Goal: Task Accomplishment & Management: Manage account settings

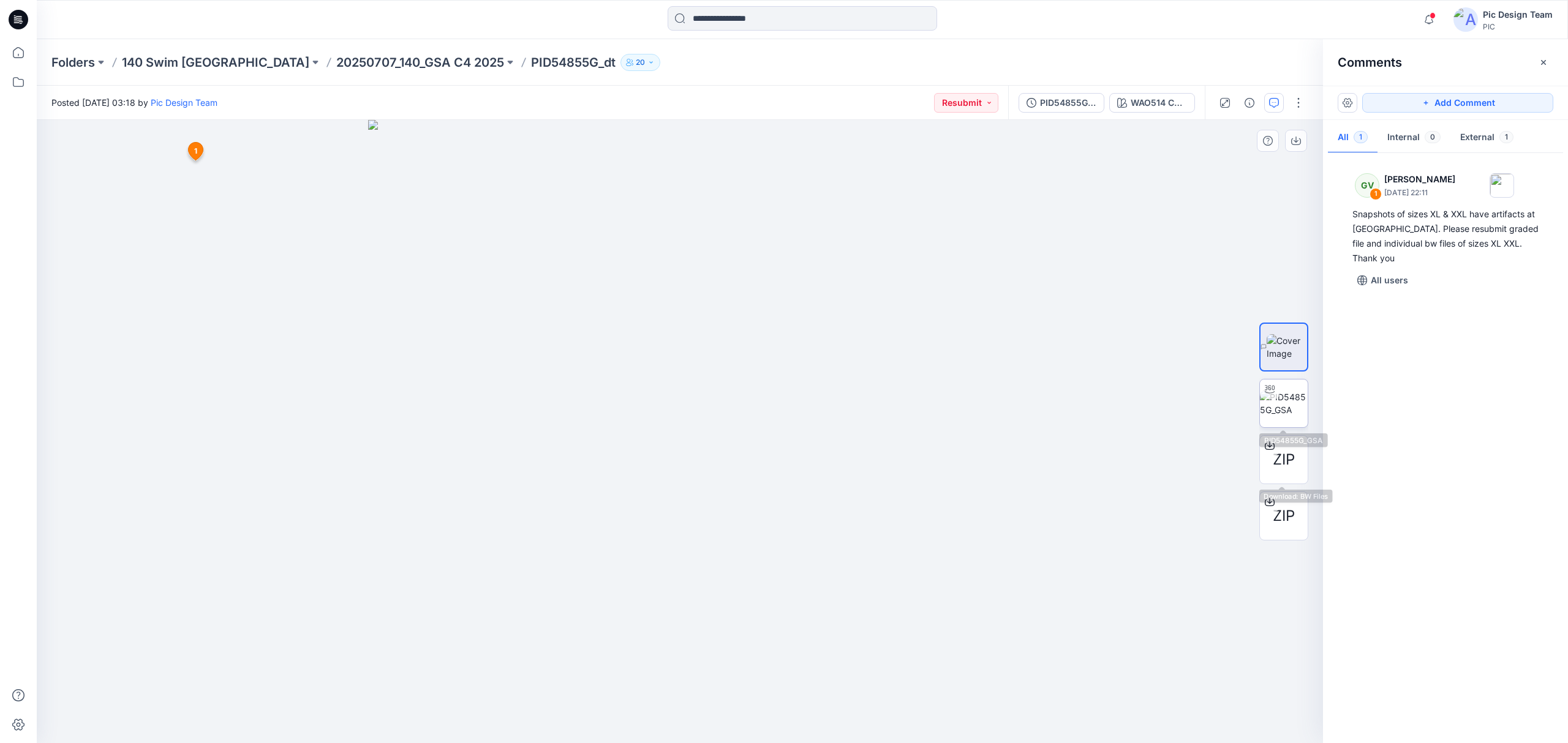
click at [1278, 410] on img at bounding box center [1283, 403] width 48 height 25
drag, startPoint x: 1061, startPoint y: 388, endPoint x: 66, endPoint y: 396, distance: 995.0
click at [1258, 348] on div "ZIP ZIP" at bounding box center [1284, 432] width 78 height 306
click at [1274, 347] on img at bounding box center [1287, 347] width 41 height 25
click at [1292, 138] on icon "button" at bounding box center [1296, 140] width 10 height 10
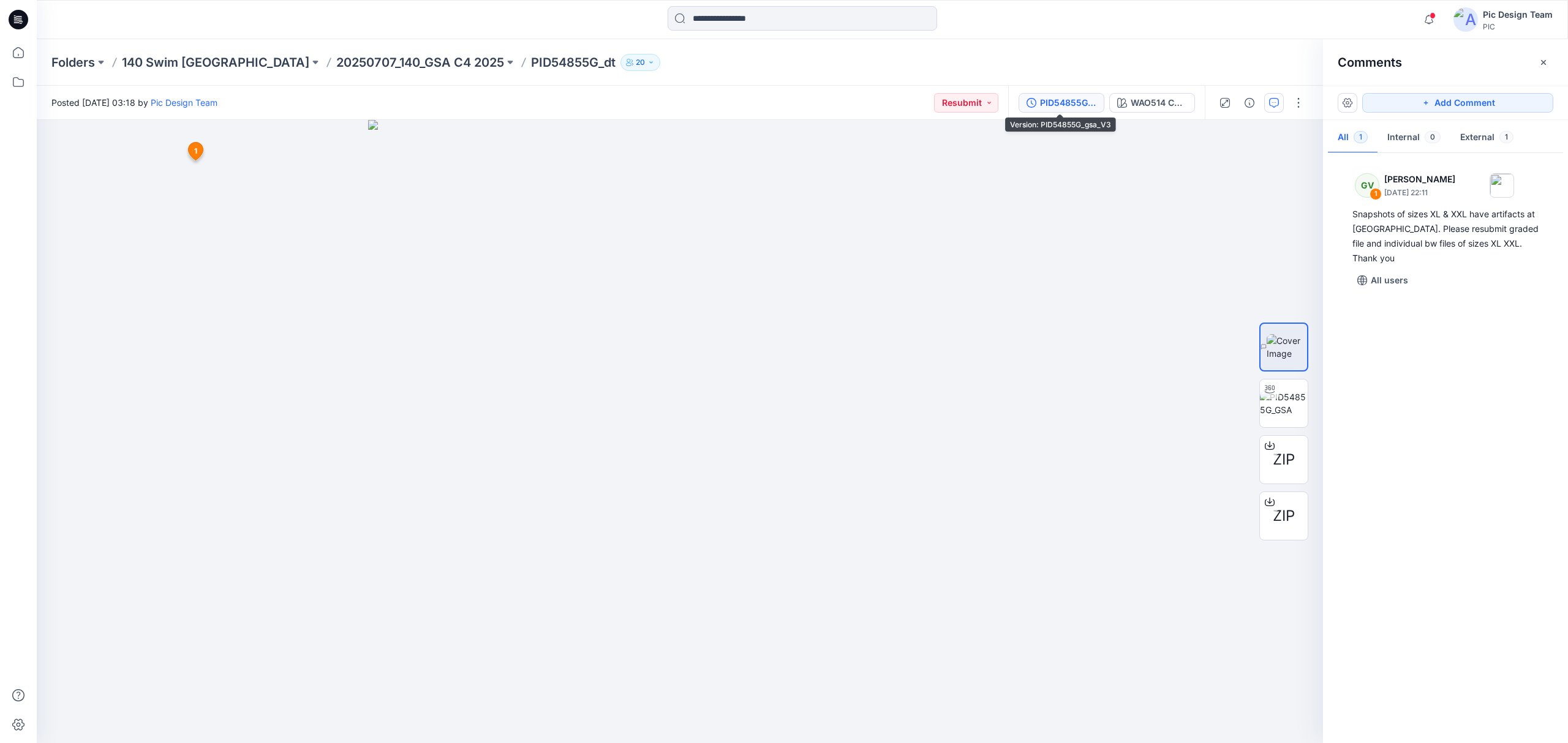
click at [1064, 94] on button "PID54855G_gsa_V3" at bounding box center [1061, 103] width 86 height 20
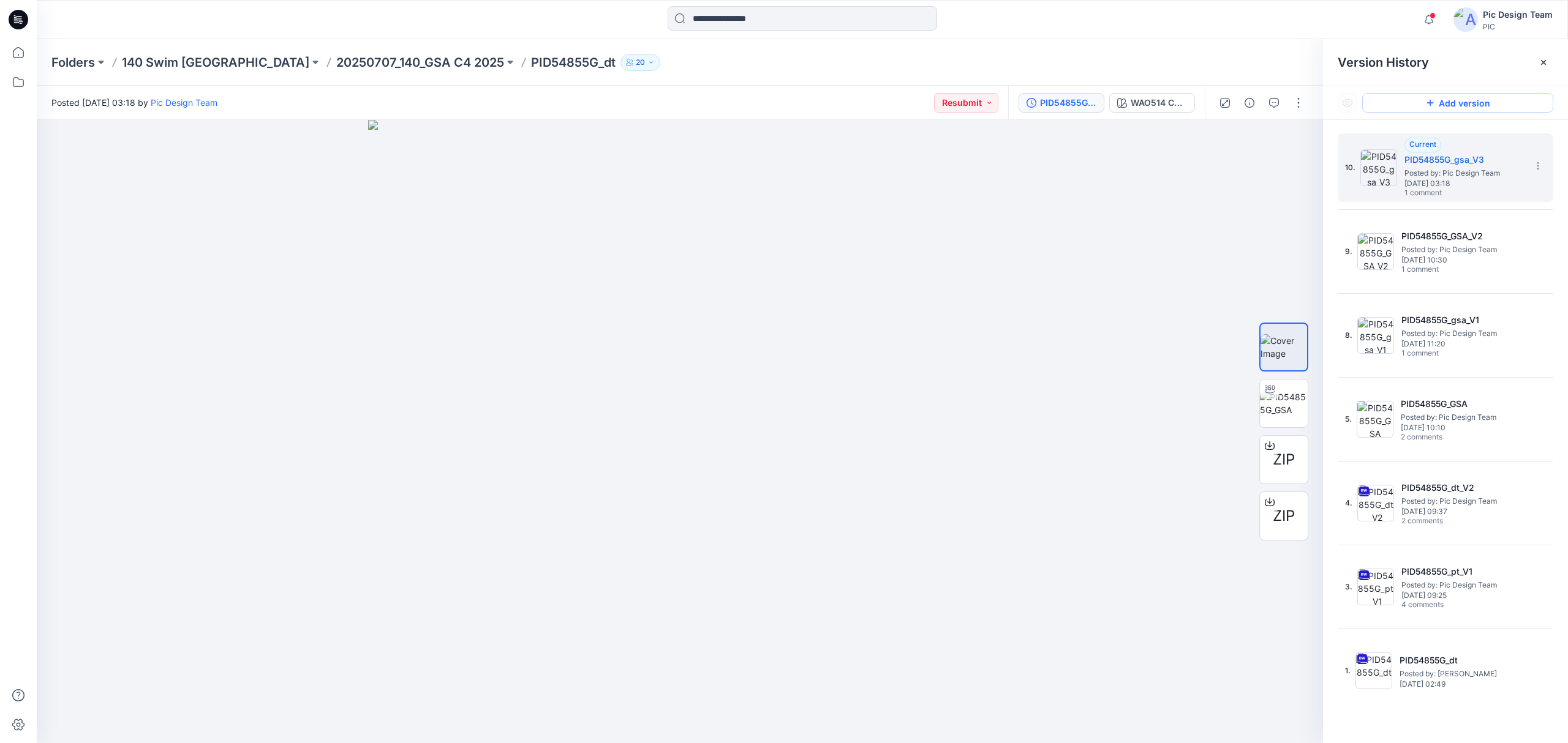
click at [1414, 99] on button "Add version" at bounding box center [1458, 103] width 191 height 20
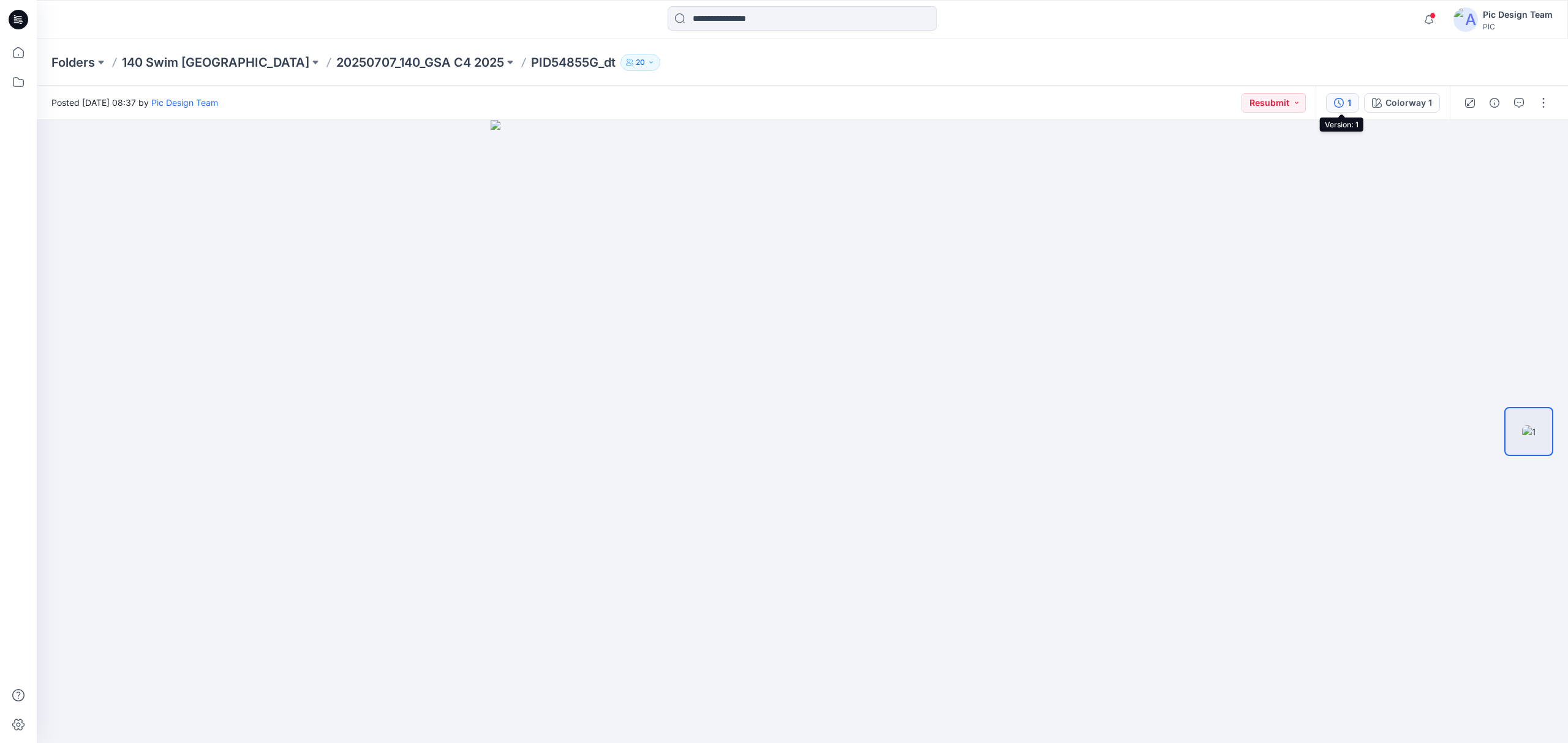
click at [1334, 101] on icon "button" at bounding box center [1339, 103] width 10 height 10
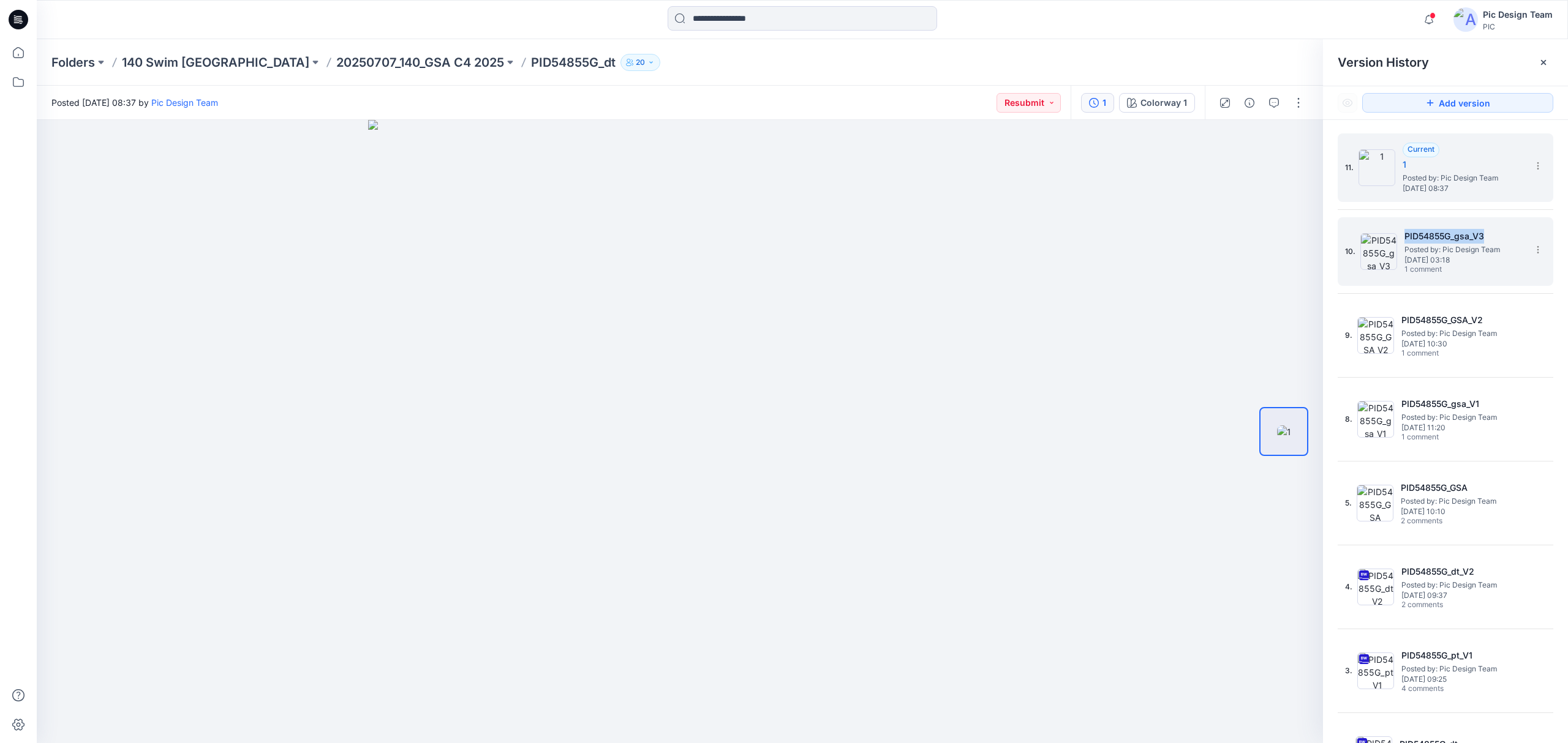
drag, startPoint x: 1484, startPoint y: 235, endPoint x: 1406, endPoint y: 235, distance: 78.0
click at [1406, 235] on h5 "PID54855G_gsa_V3" at bounding box center [1465, 236] width 122 height 14
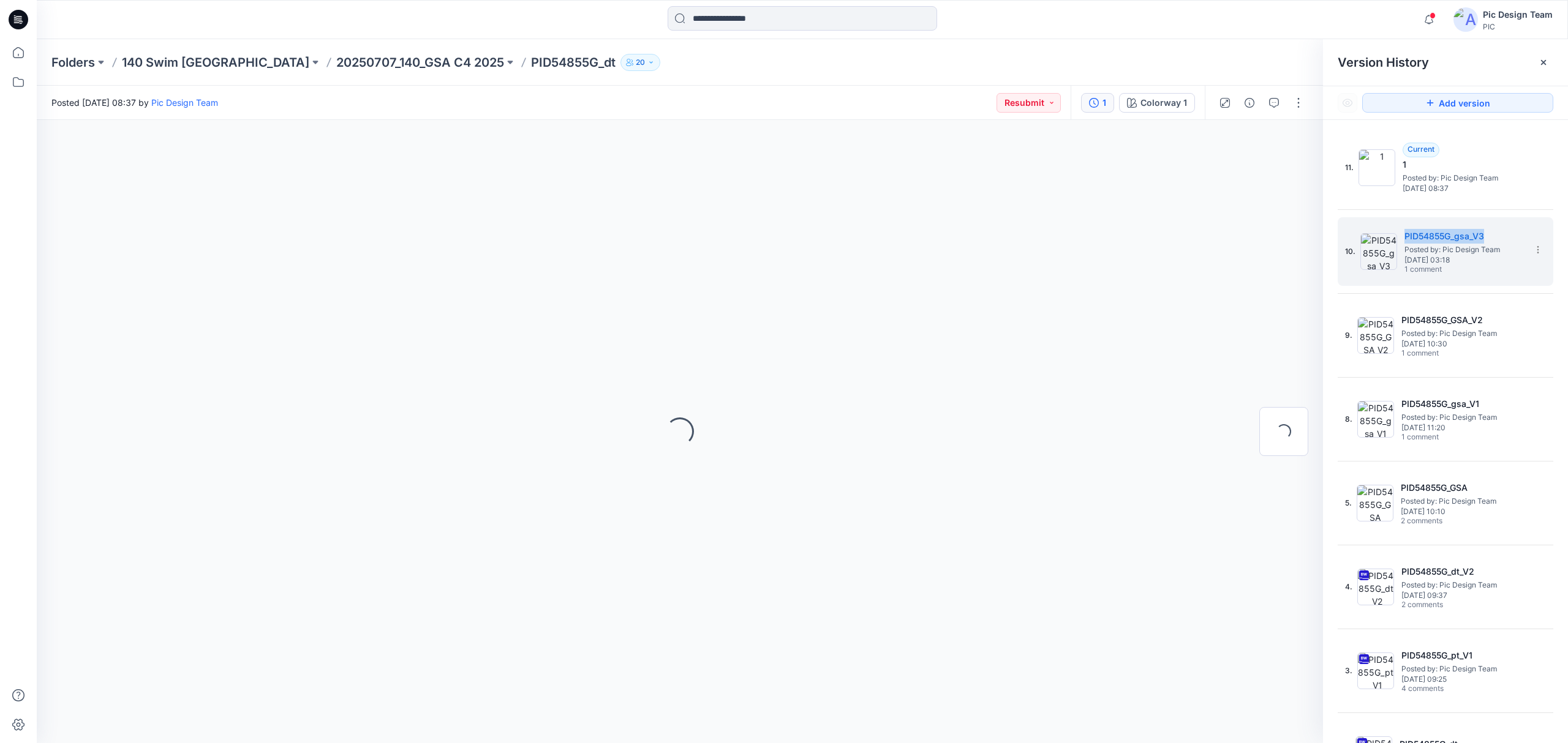
copy h5 "PID54855G_gsa_V3"
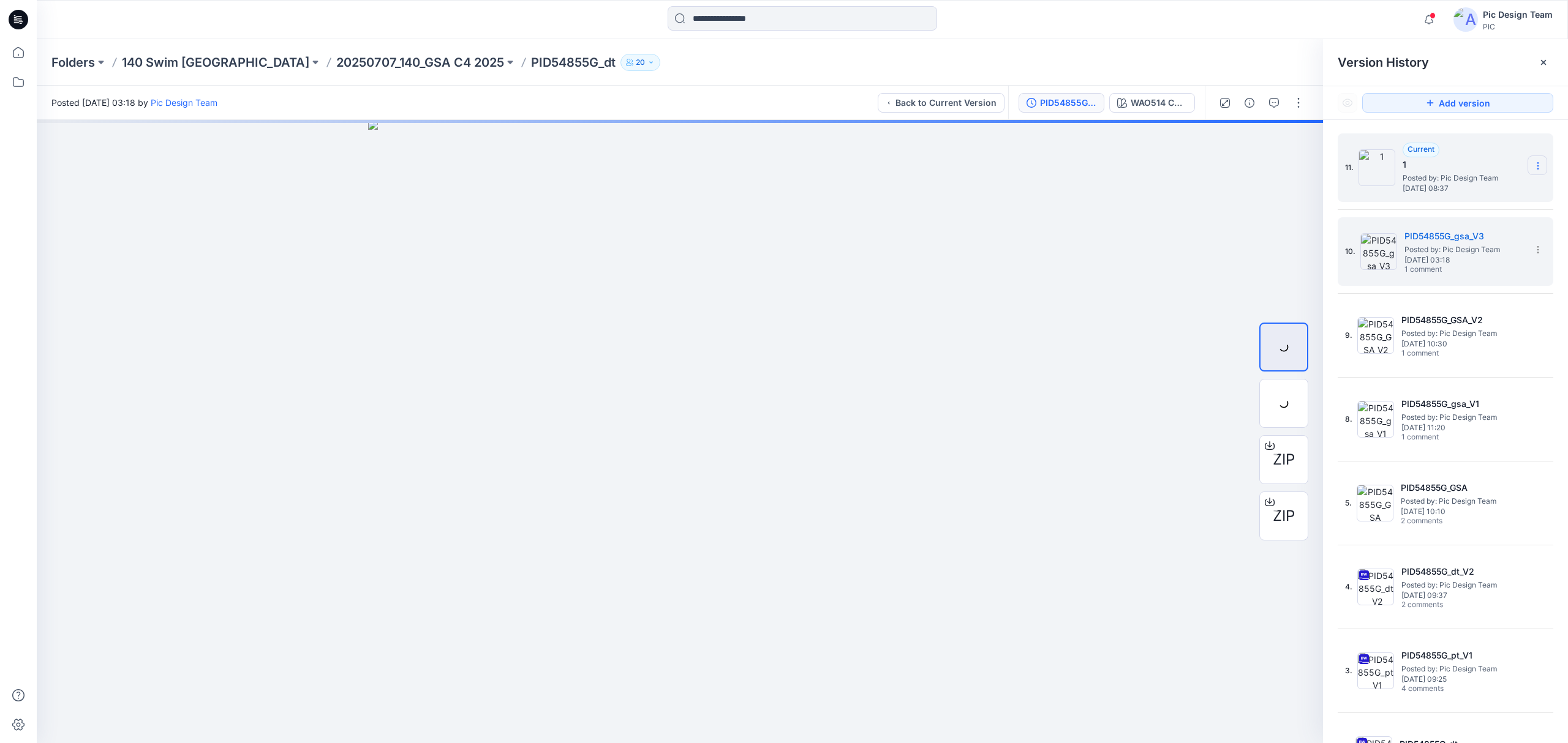
click at [1533, 162] on icon at bounding box center [1538, 166] width 10 height 10
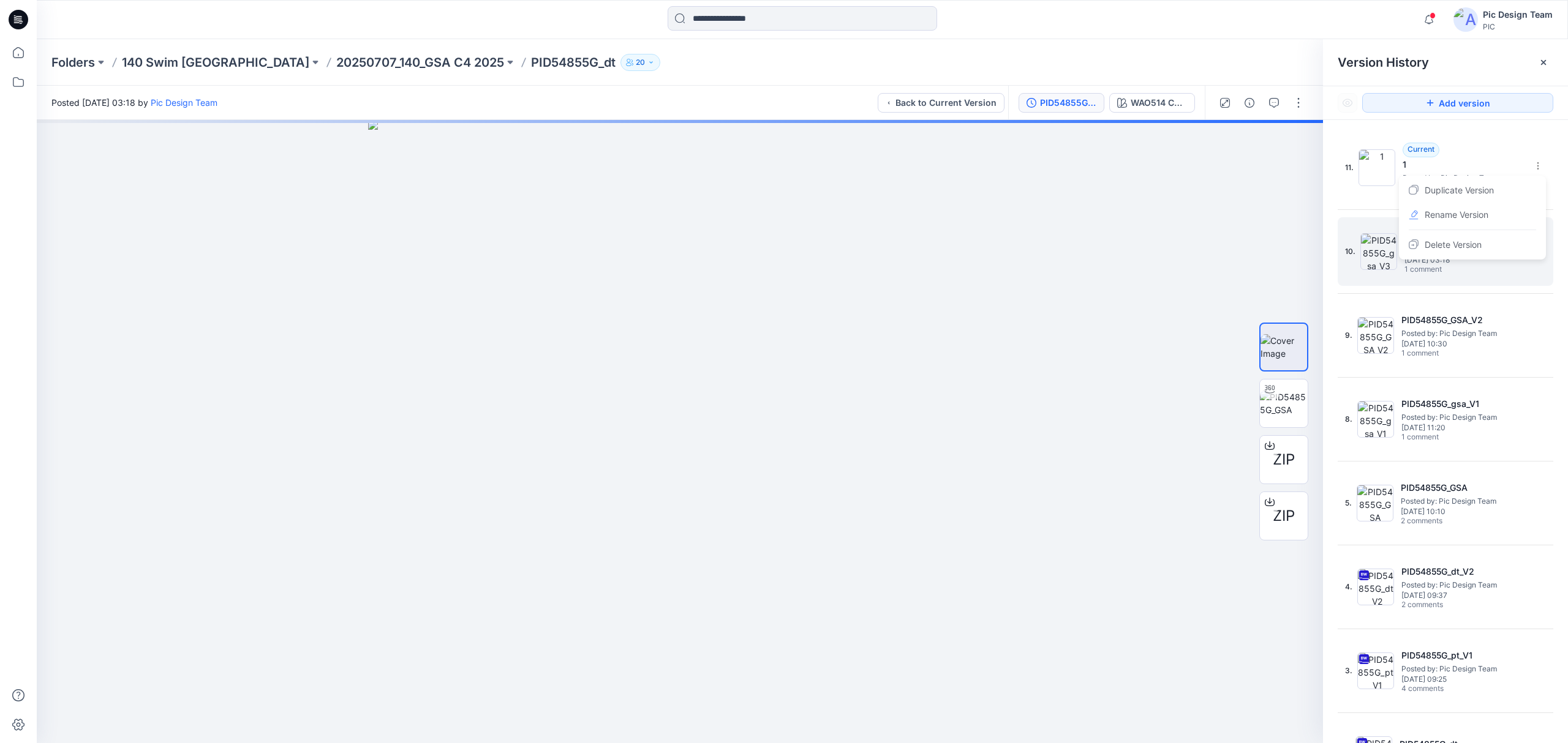
click at [1486, 214] on span "Rename Version" at bounding box center [1456, 215] width 63 height 14
click at [1458, 168] on input "*" at bounding box center [1477, 164] width 135 height 20
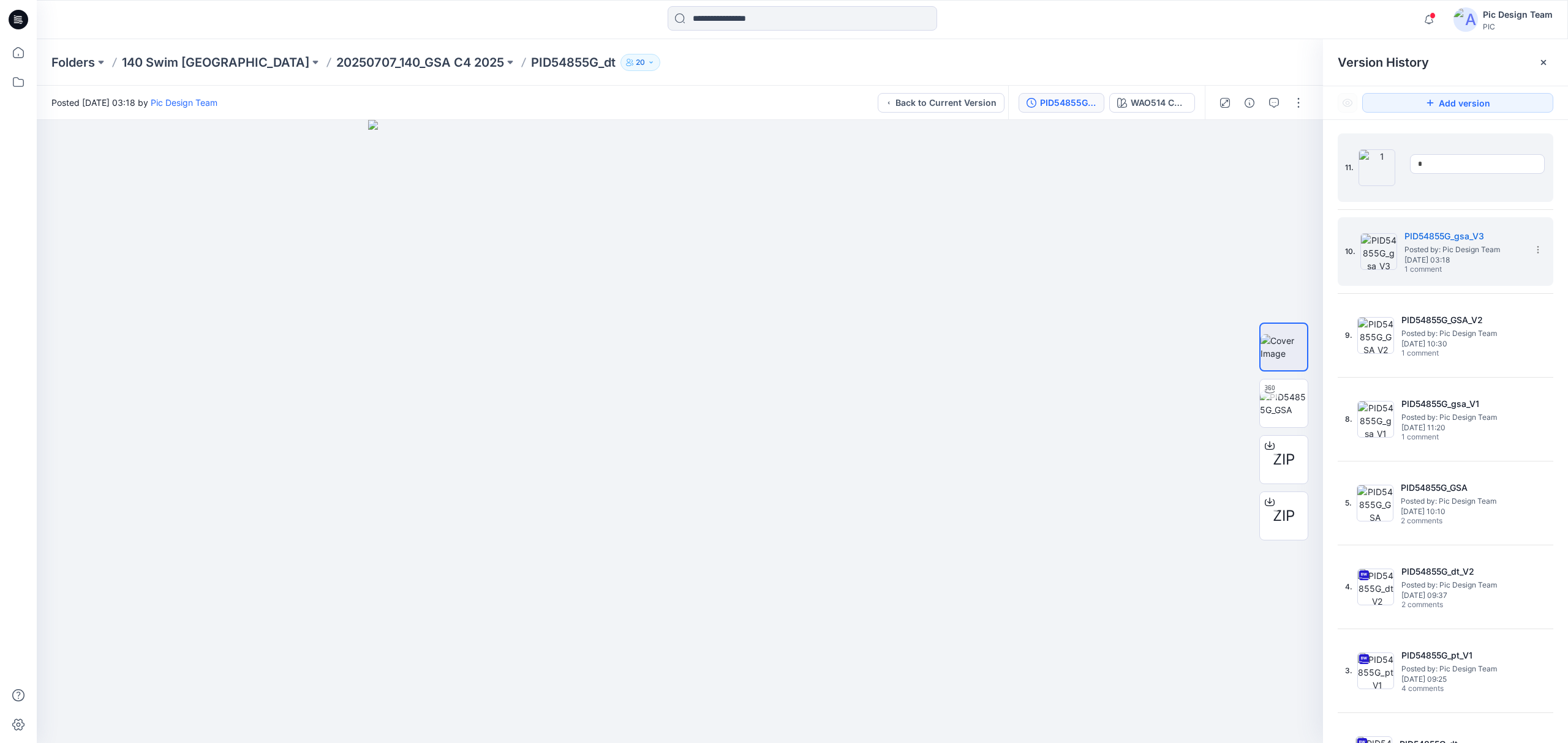
drag, startPoint x: 1445, startPoint y: 168, endPoint x: 1401, endPoint y: 172, distance: 44.2
click at [1410, 168] on input "*" at bounding box center [1477, 164] width 135 height 20
type input "**********"
click at [1198, 262] on div at bounding box center [679, 432] width 1286 height 624
click at [1484, 166] on h5 "PID54855G_gsa_V4" at bounding box center [1463, 165] width 122 height 14
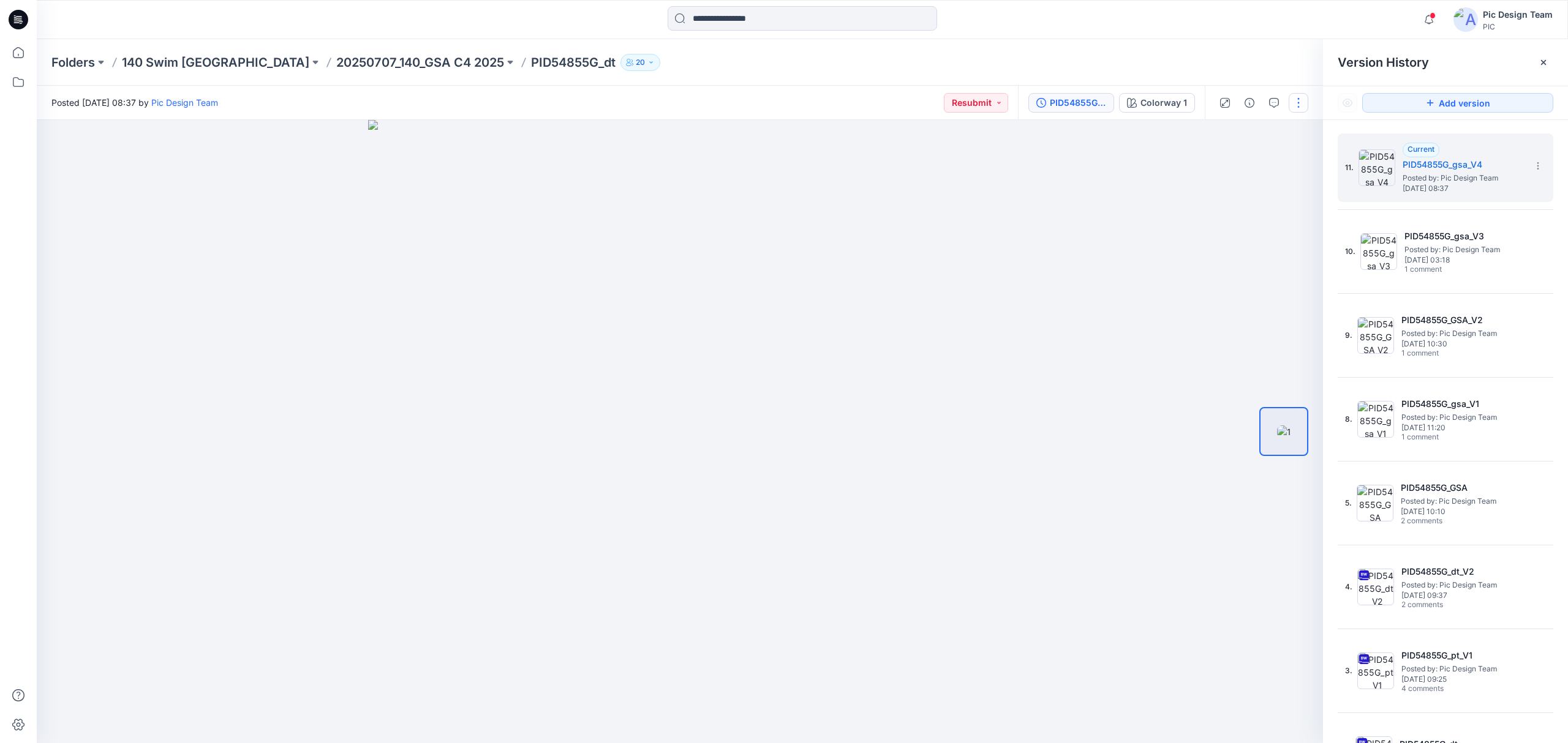
click at [1294, 104] on button "button" at bounding box center [1298, 103] width 20 height 20
click at [1250, 165] on button "Edit" at bounding box center [1247, 165] width 112 height 23
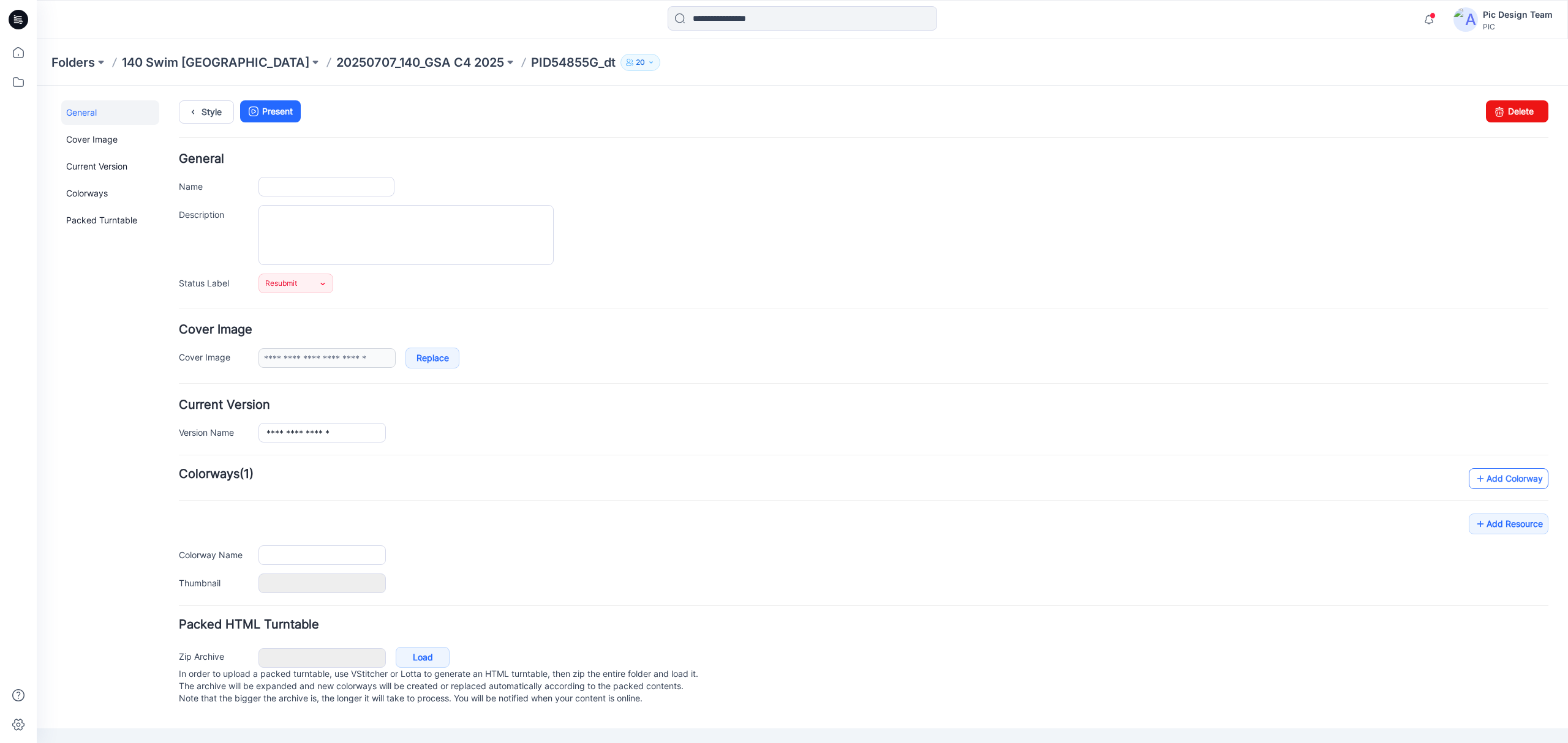
type input "**********"
type input "*"
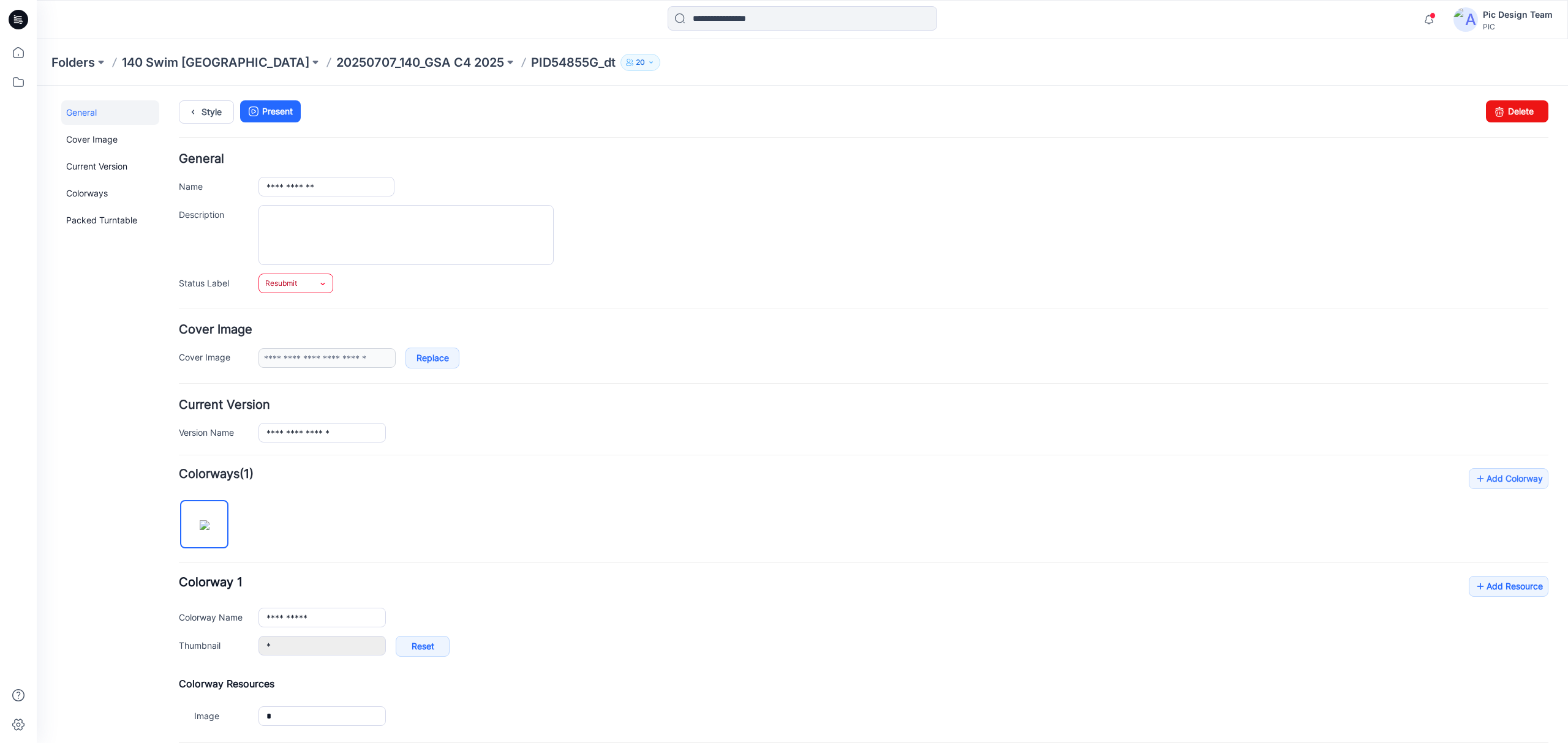
click at [315, 293] on link "Resubmit" at bounding box center [296, 283] width 74 height 20
click at [329, 422] on link "PIC Update Ready to Review" at bounding box center [327, 417] width 132 height 25
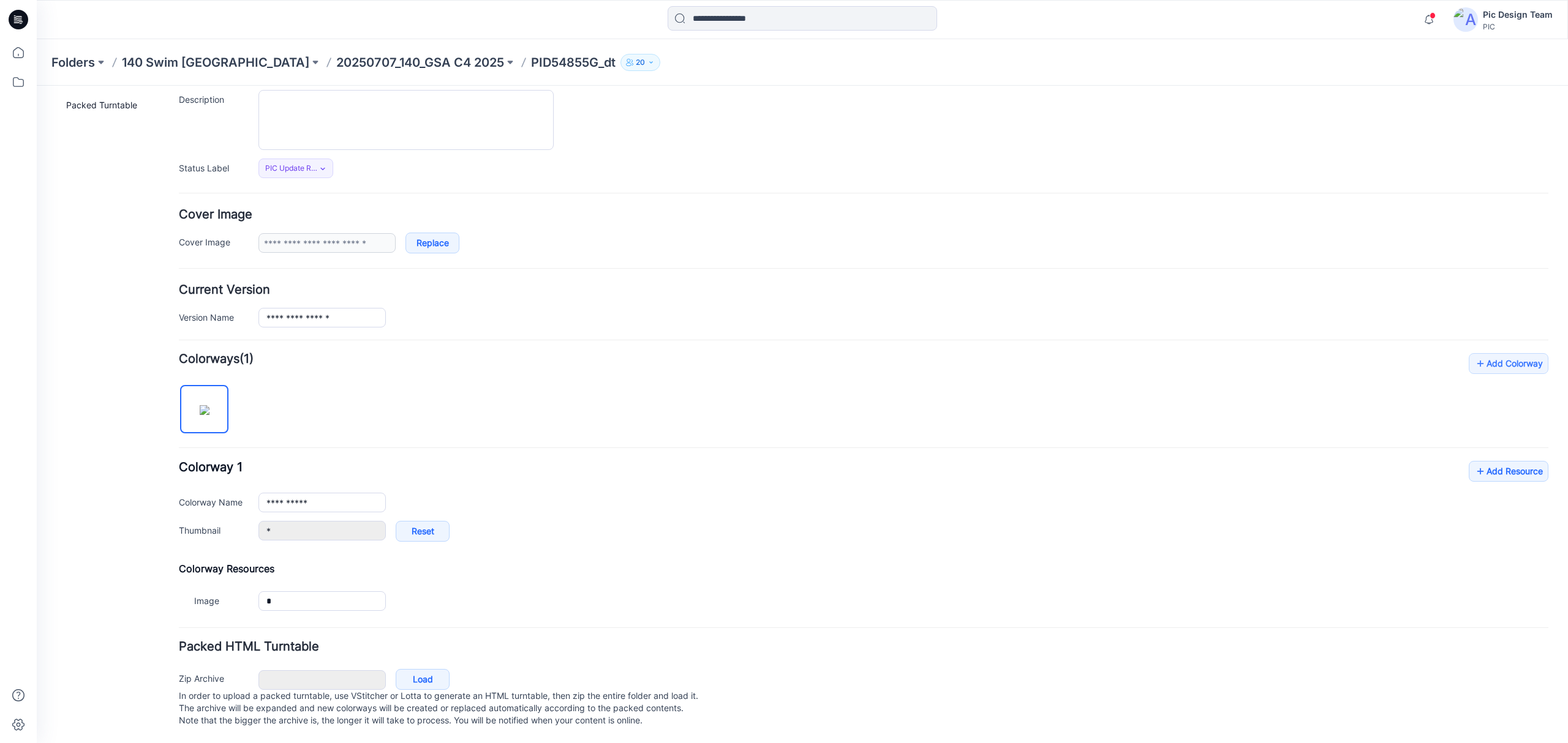
scroll to position [132, 0]
click at [1484, 461] on link "Add Resource" at bounding box center [1509, 471] width 80 height 21
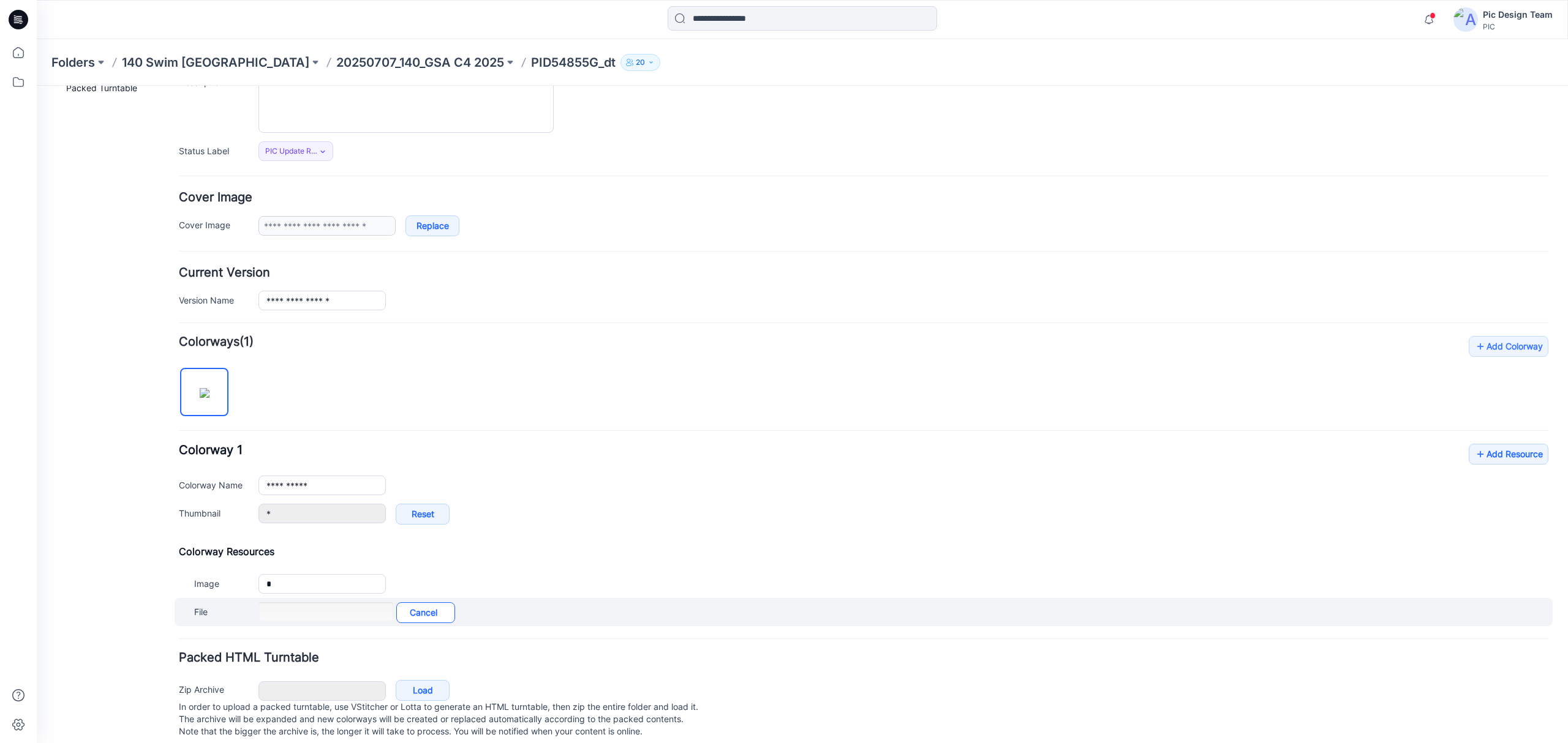
click at [424, 610] on link "Cancel" at bounding box center [426, 612] width 59 height 21
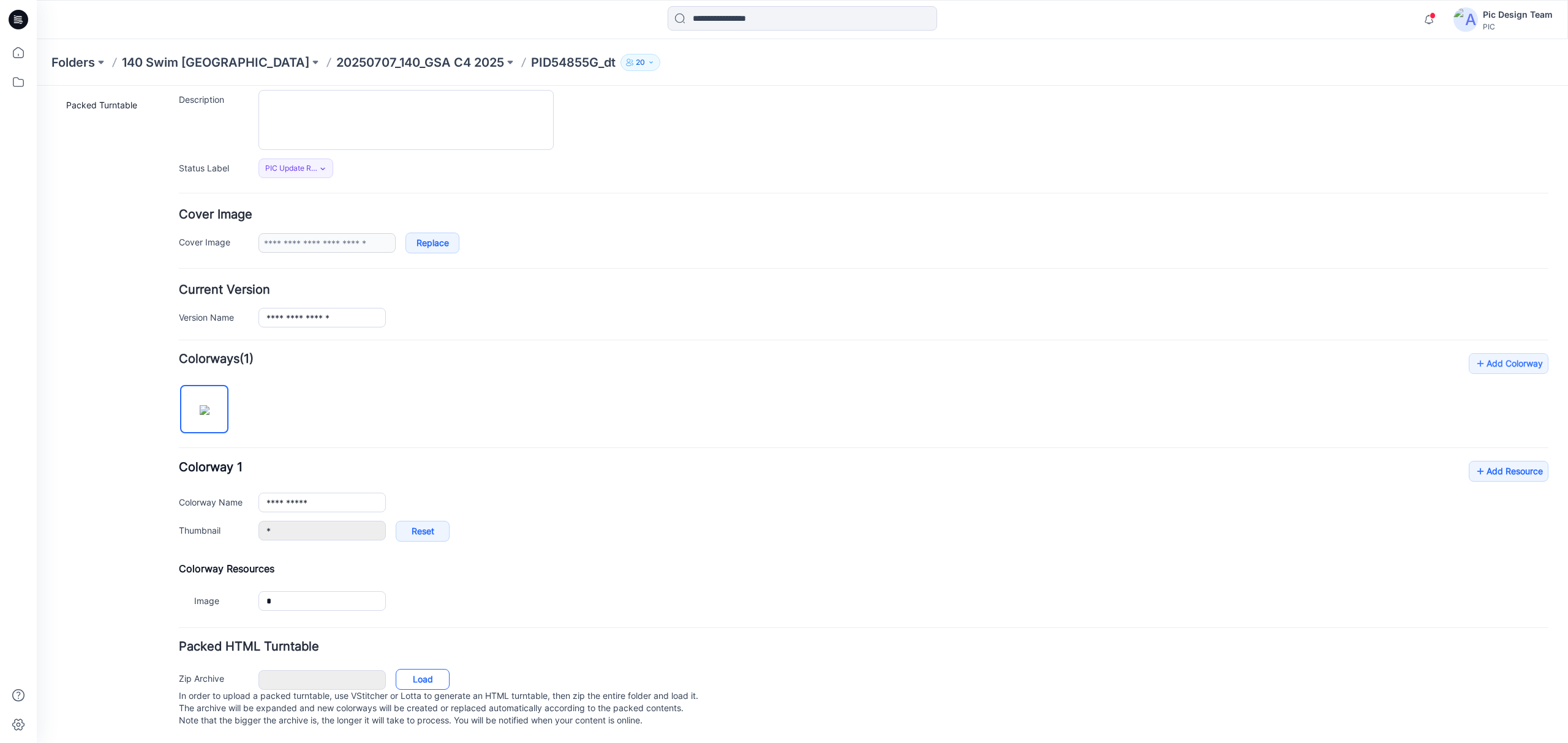
click at [445, 669] on link "Load" at bounding box center [423, 680] width 54 height 21
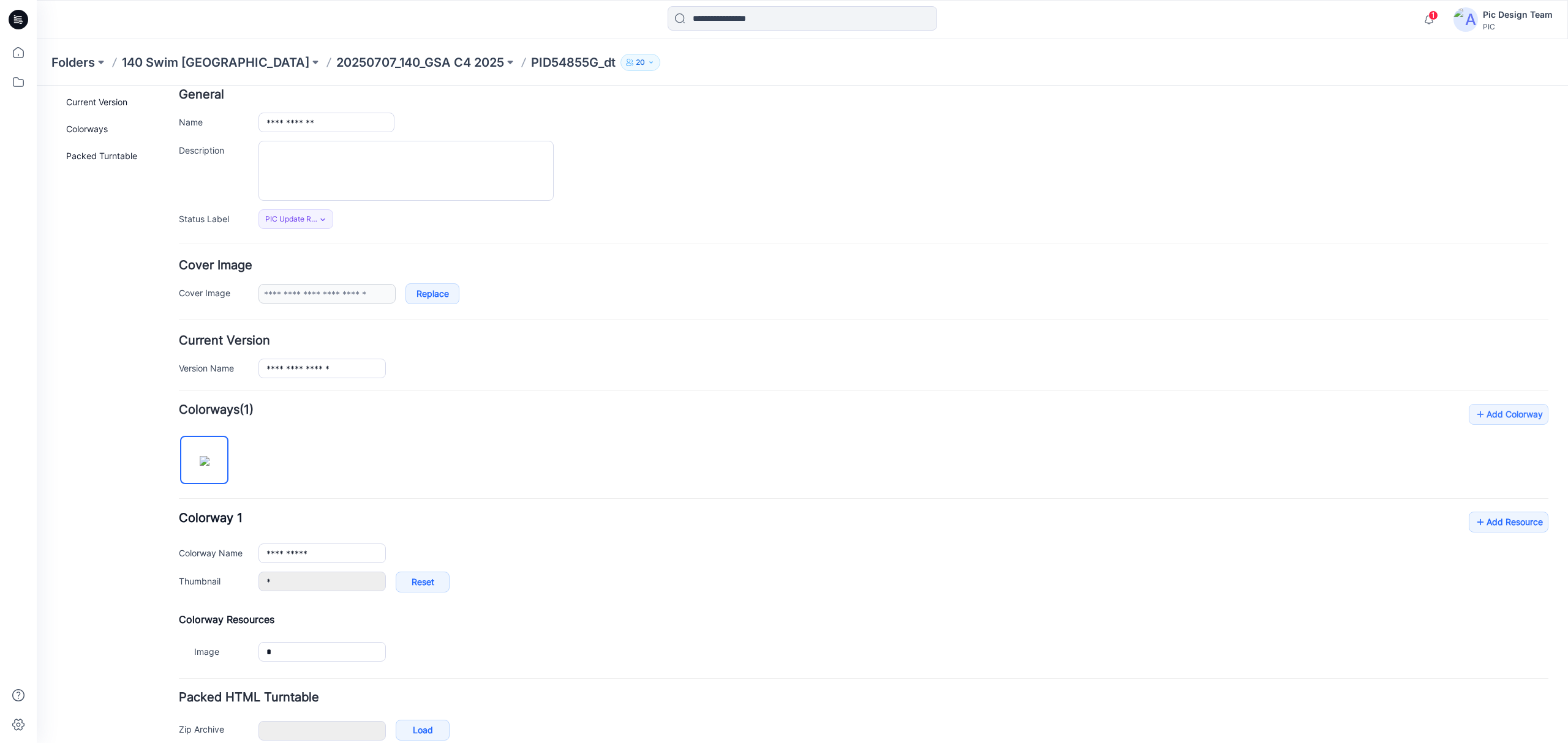
scroll to position [0, 0]
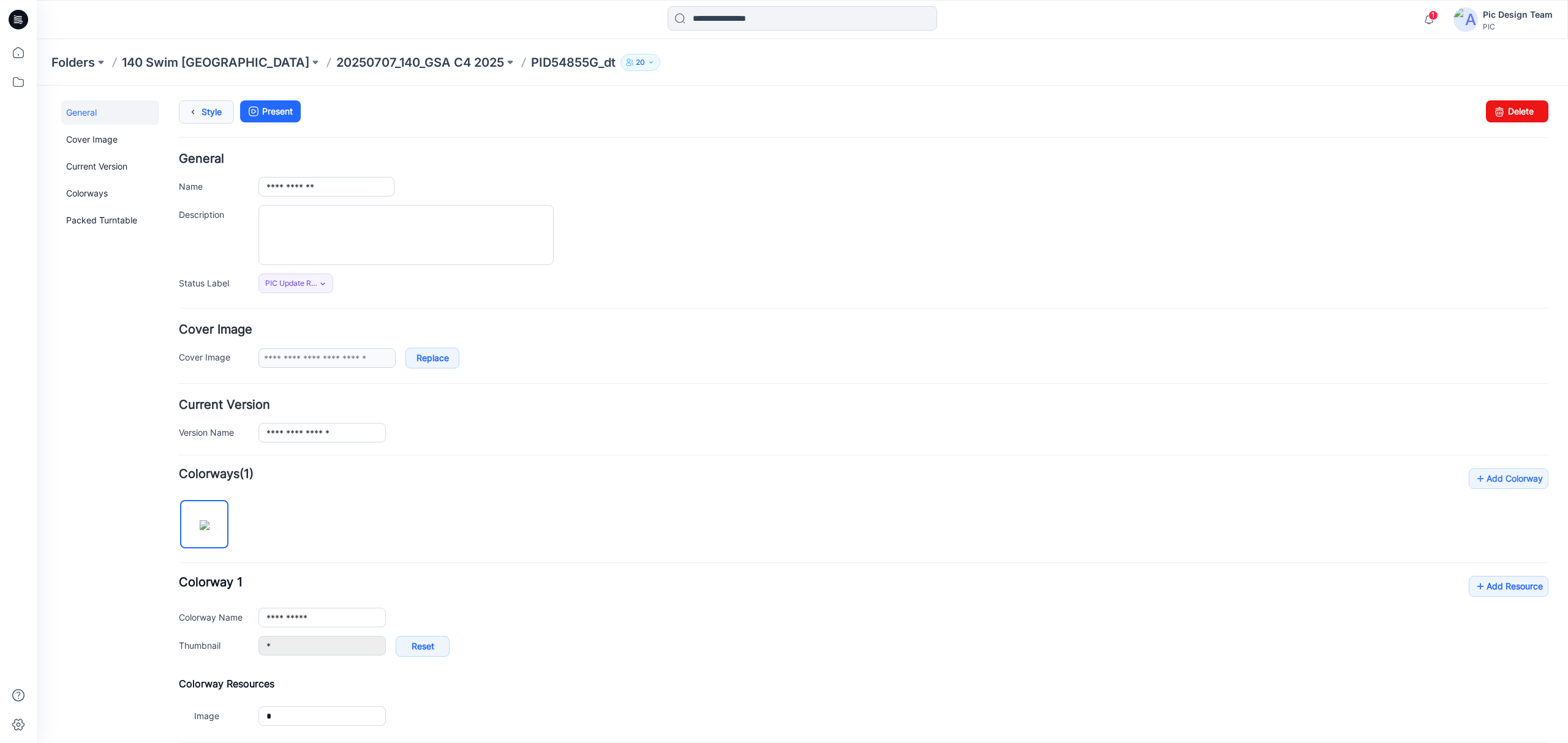
click at [217, 115] on link "Style" at bounding box center [206, 112] width 55 height 24
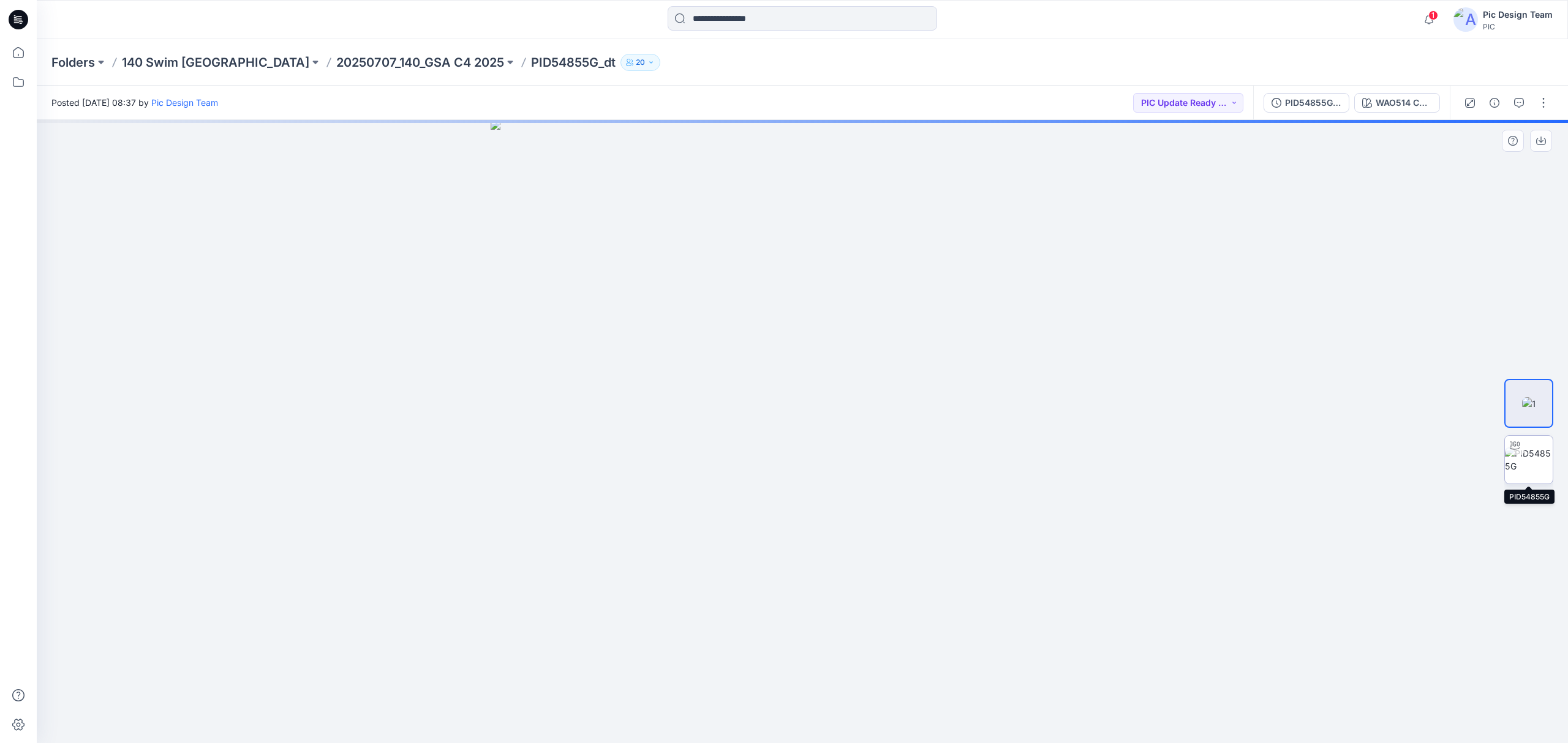
click at [1527, 466] on img at bounding box center [1528, 459] width 48 height 25
drag, startPoint x: 1220, startPoint y: 496, endPoint x: 472, endPoint y: 491, distance: 748.0
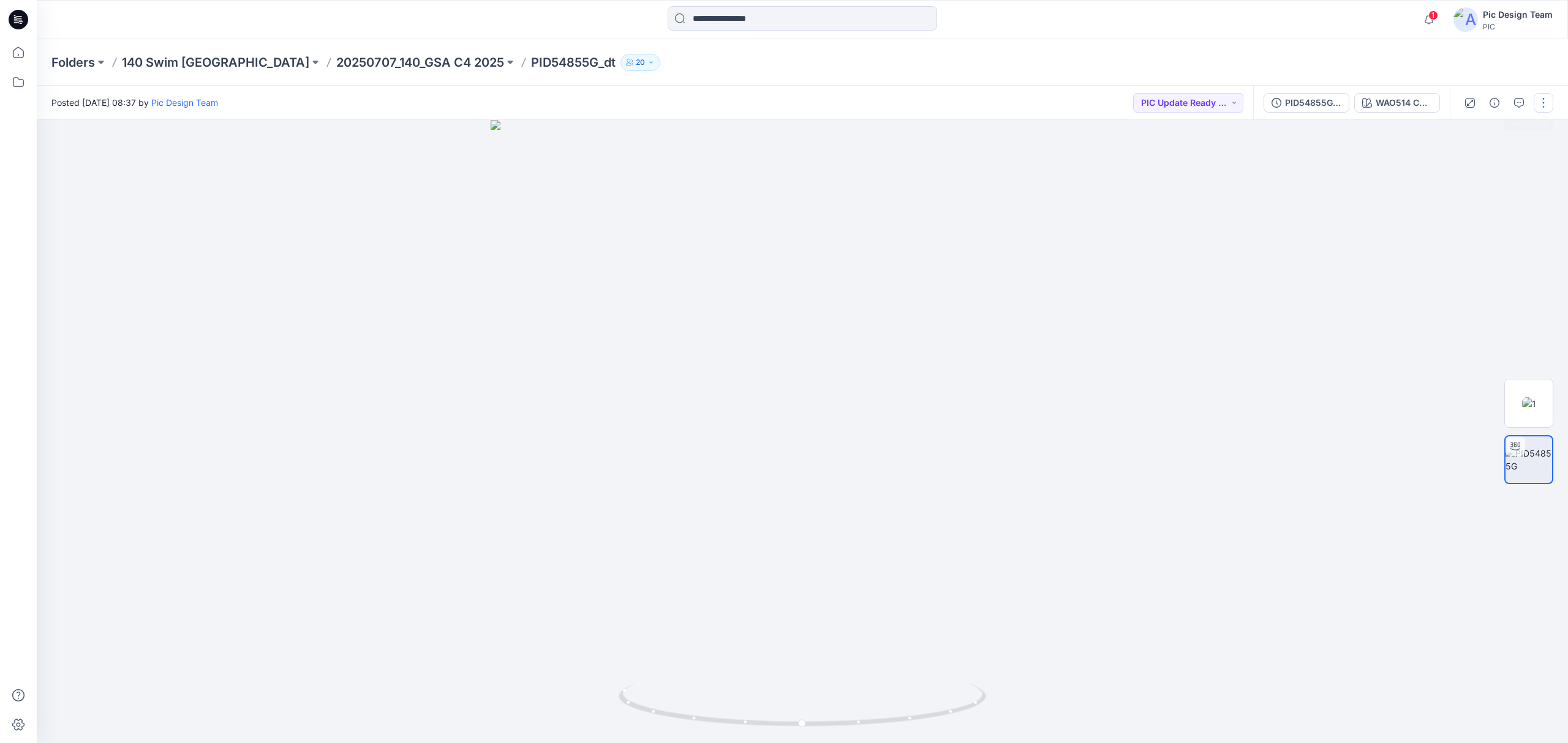
click at [1547, 108] on button "button" at bounding box center [1543, 103] width 20 height 20
click at [1504, 168] on button "Edit" at bounding box center [1492, 165] width 112 height 23
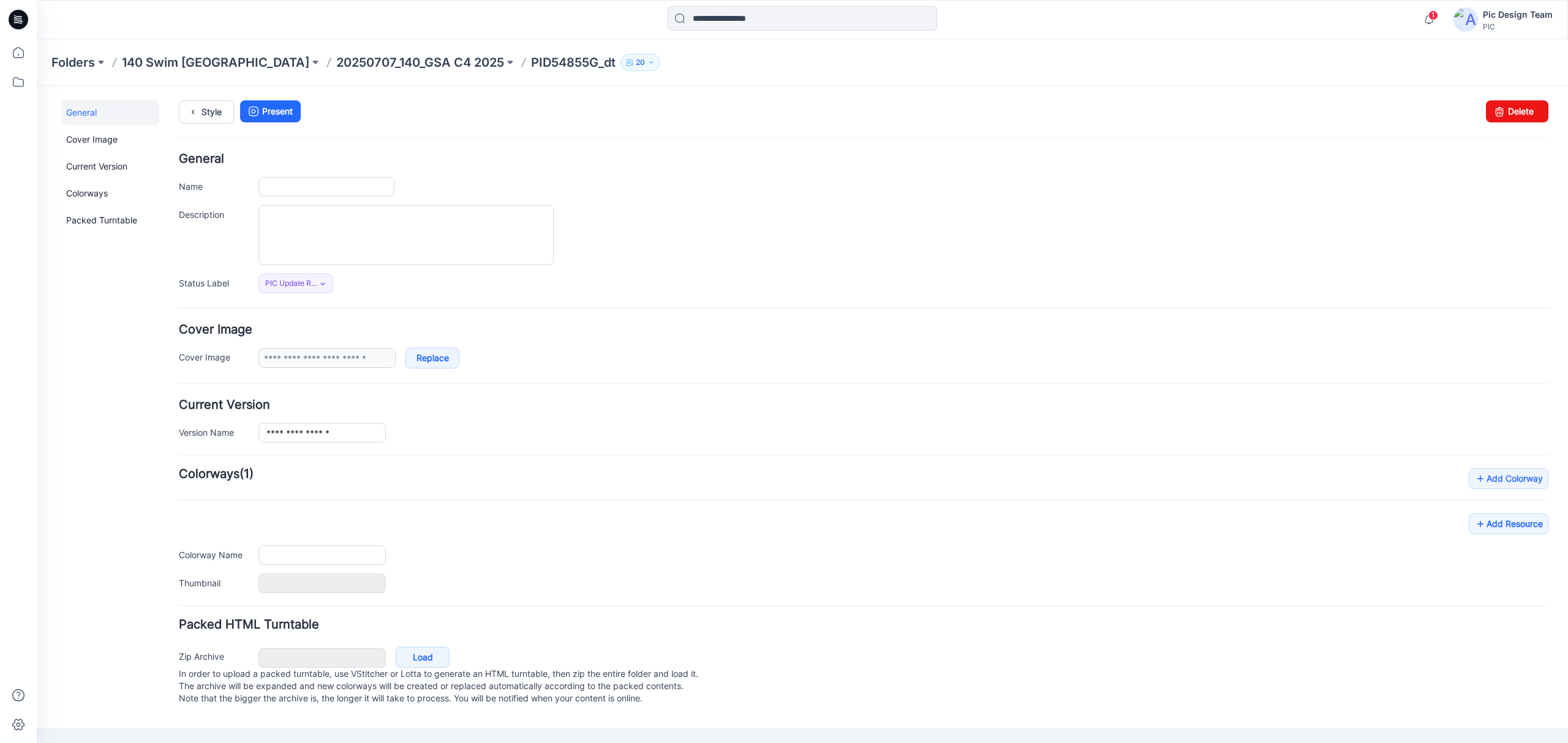
type input "**********"
type input "*"
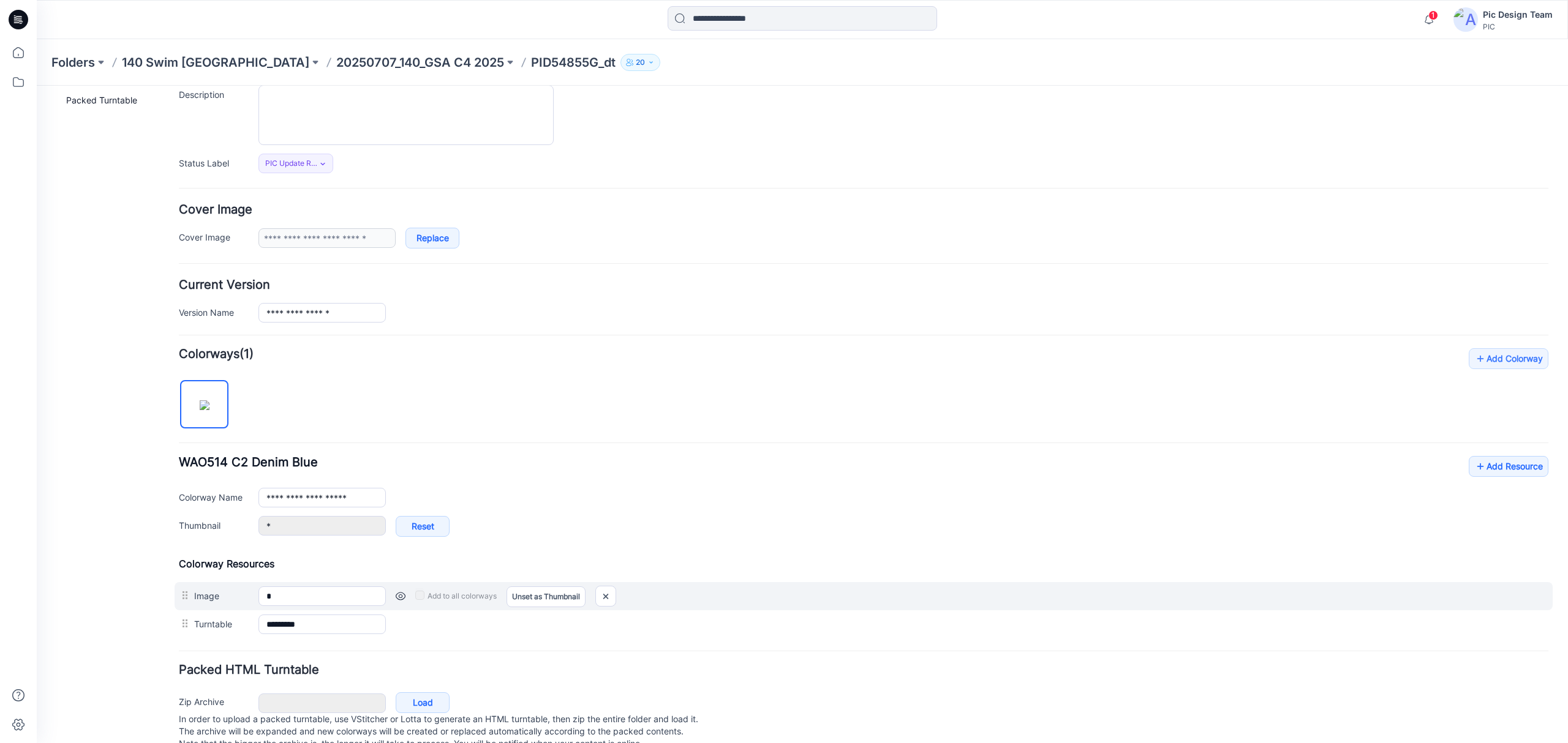
scroll to position [161, 0]
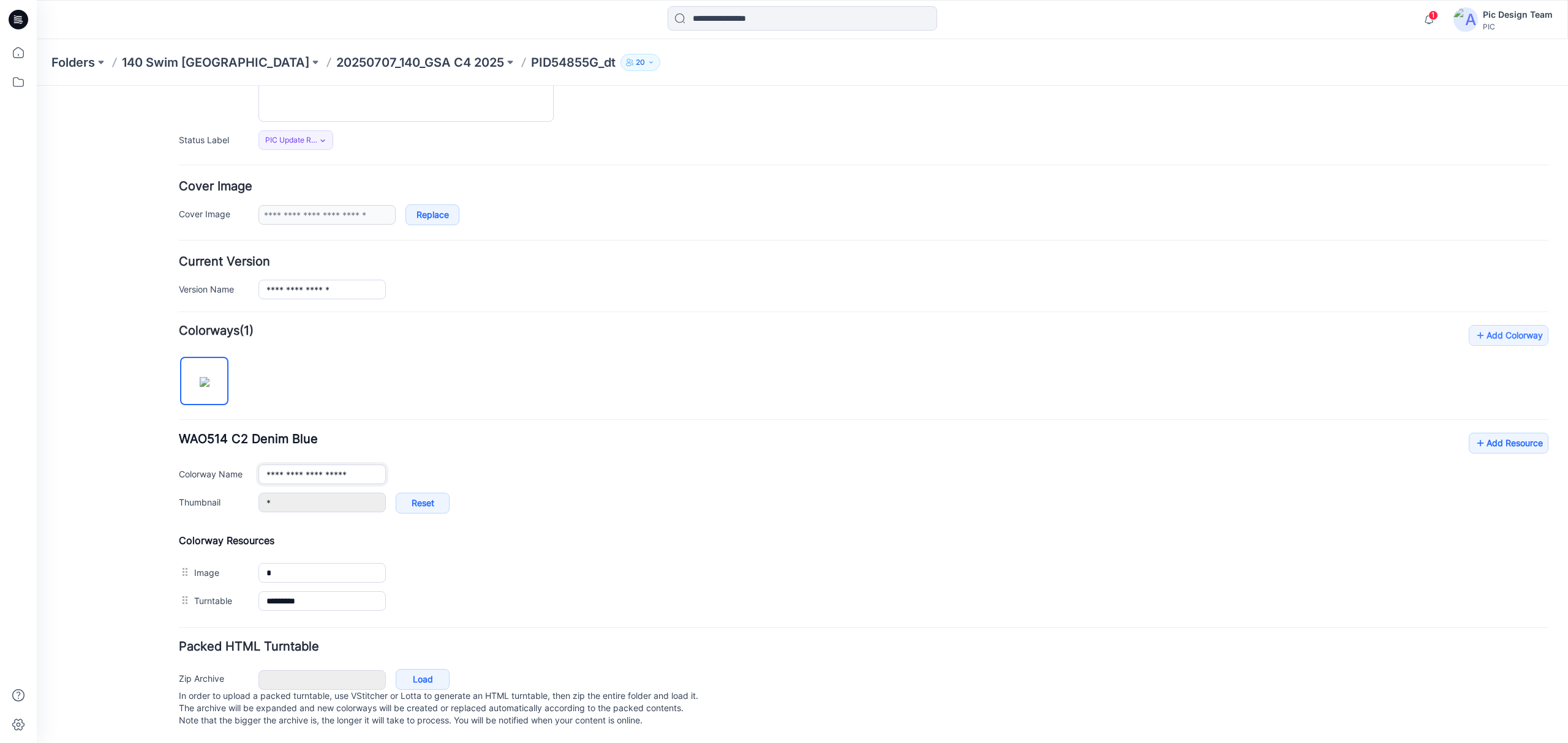
drag, startPoint x: 370, startPoint y: 462, endPoint x: 220, endPoint y: 461, distance: 150.0
click at [229, 465] on div "**********" at bounding box center [864, 475] width 1369 height 20
paste input "text"
type input "**********"
click at [434, 378] on div "**********" at bounding box center [864, 470] width 1369 height 290
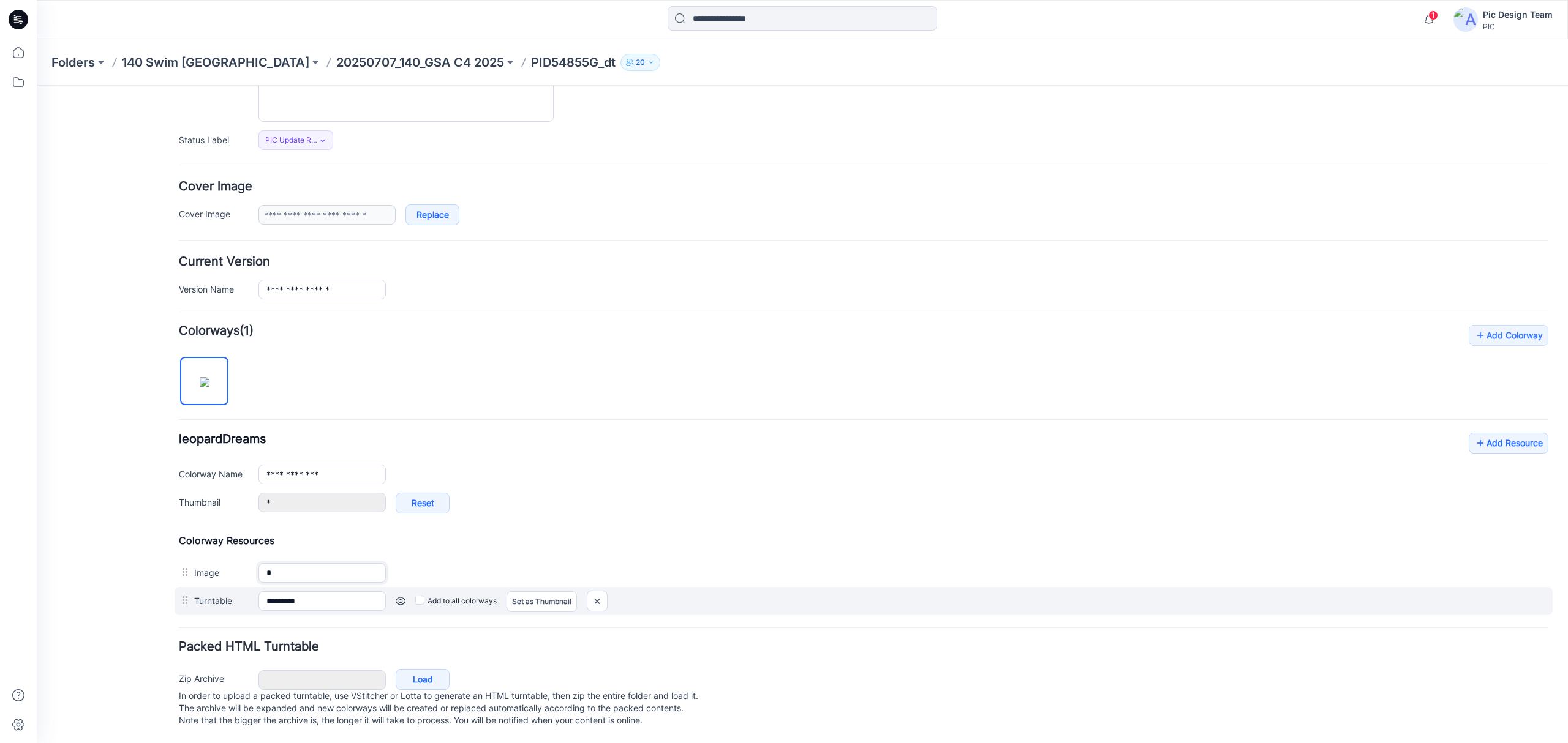
drag, startPoint x: 273, startPoint y: 565, endPoint x: 197, endPoint y: 577, distance: 76.9
click at [197, 577] on div "Colorway Resources Image * Cancel Add to all colorways Set as Thumbnail Unset a…" at bounding box center [864, 575] width 1369 height 81
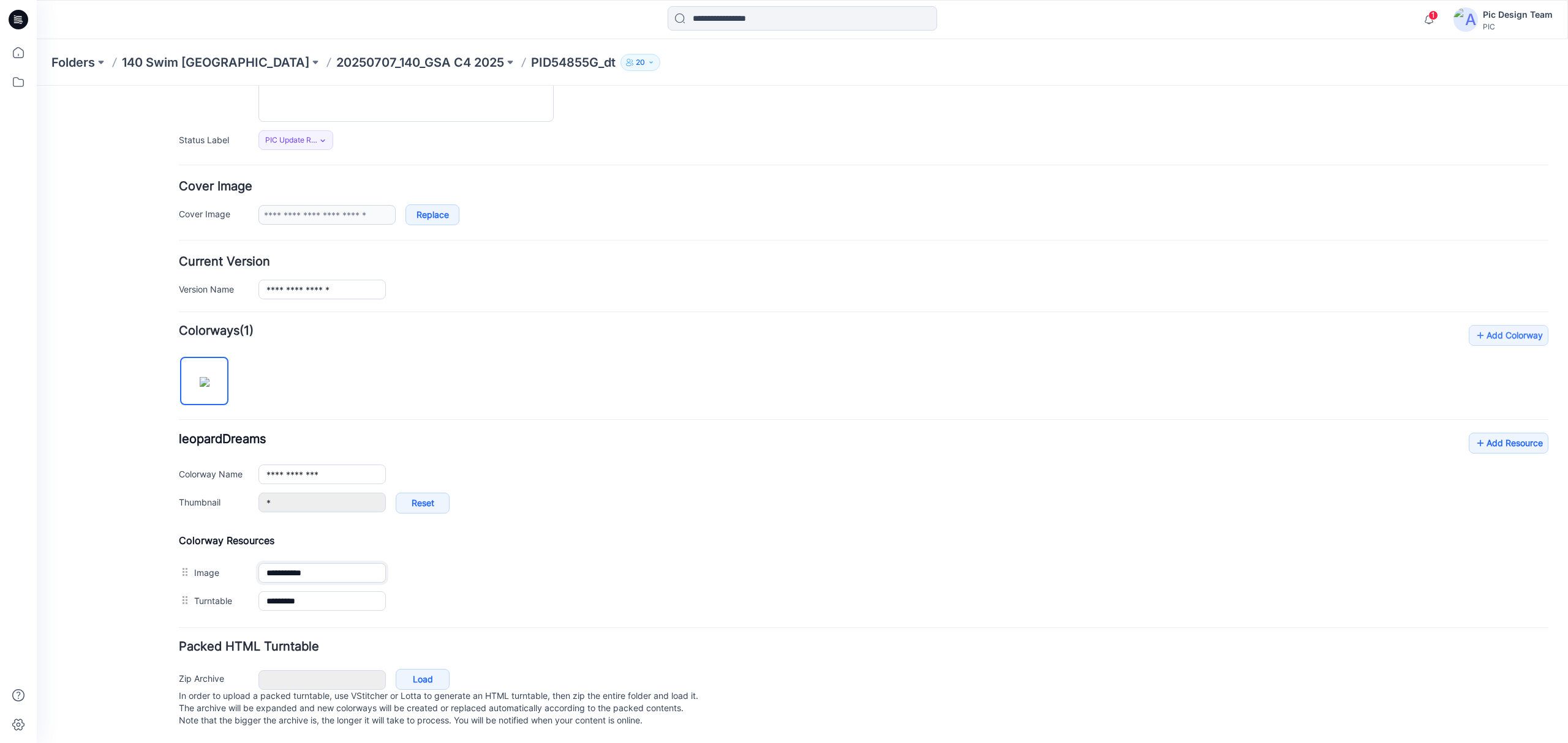
type input "**********"
click at [92, 499] on div "General Cover Image Current Version Colorways Packed Turntable" at bounding box center [110, 350] width 98 height 786
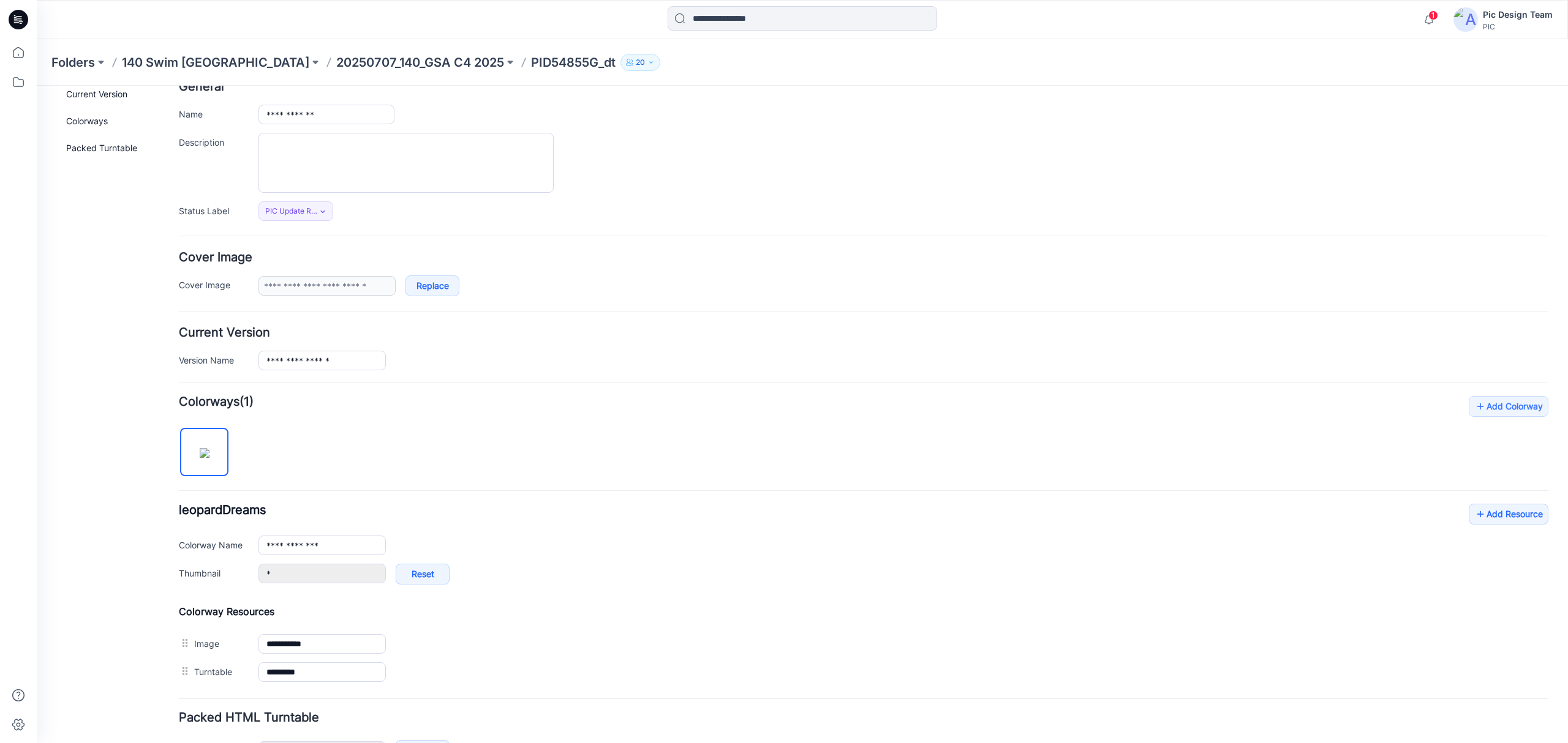
scroll to position [0, 0]
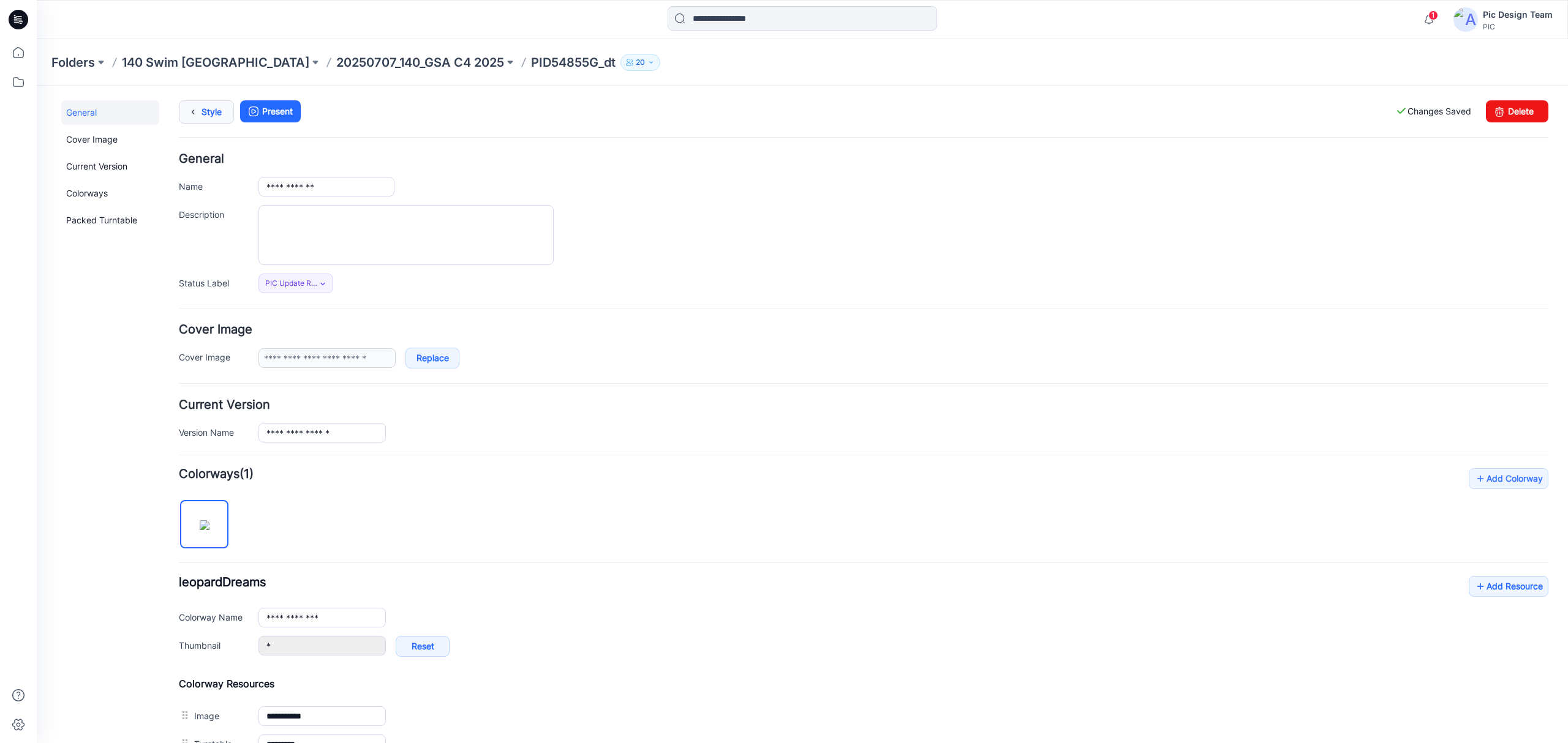
click at [206, 110] on link "Style" at bounding box center [206, 112] width 55 height 24
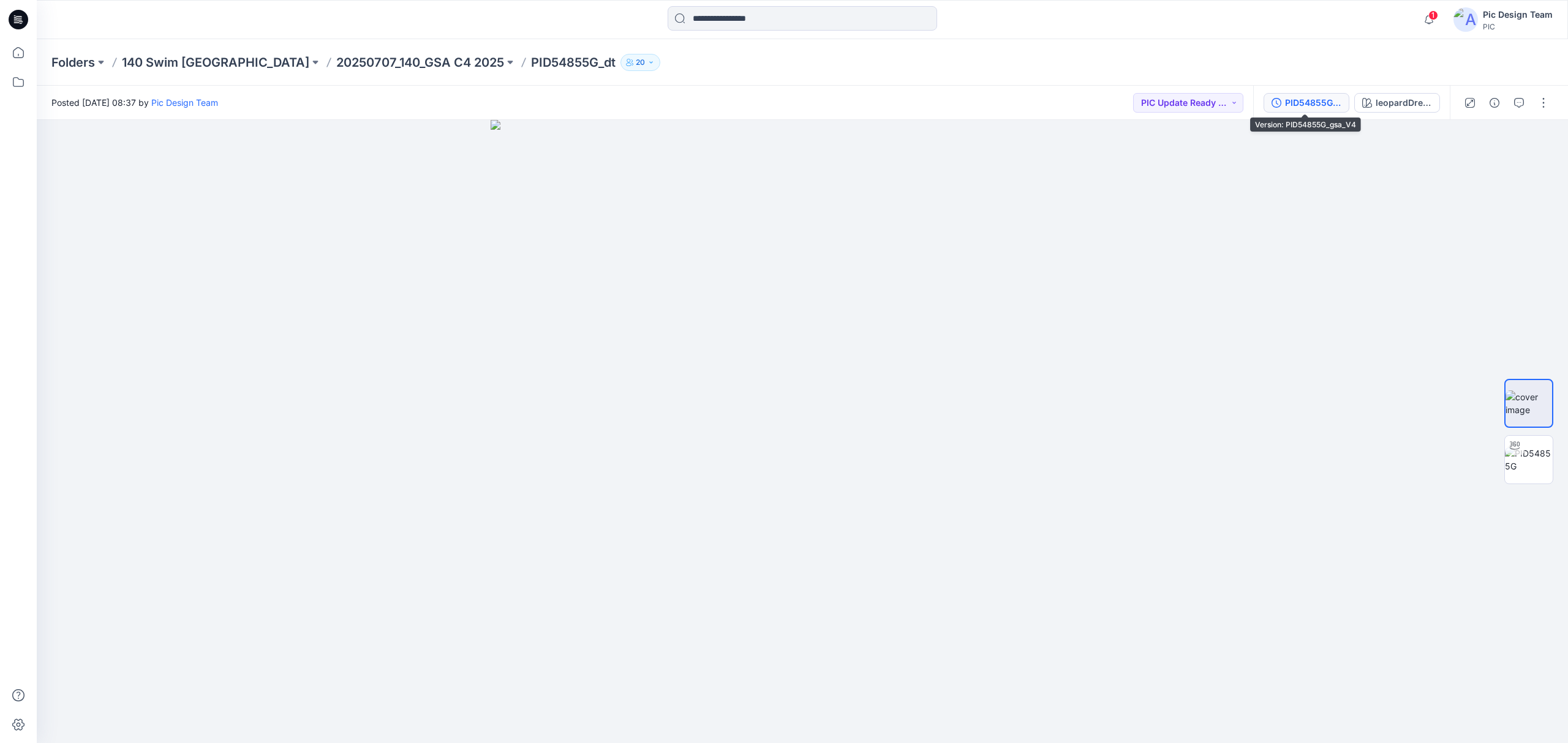
click at [1307, 102] on div "PID54855G_gsa_V4" at bounding box center [1313, 103] width 56 height 14
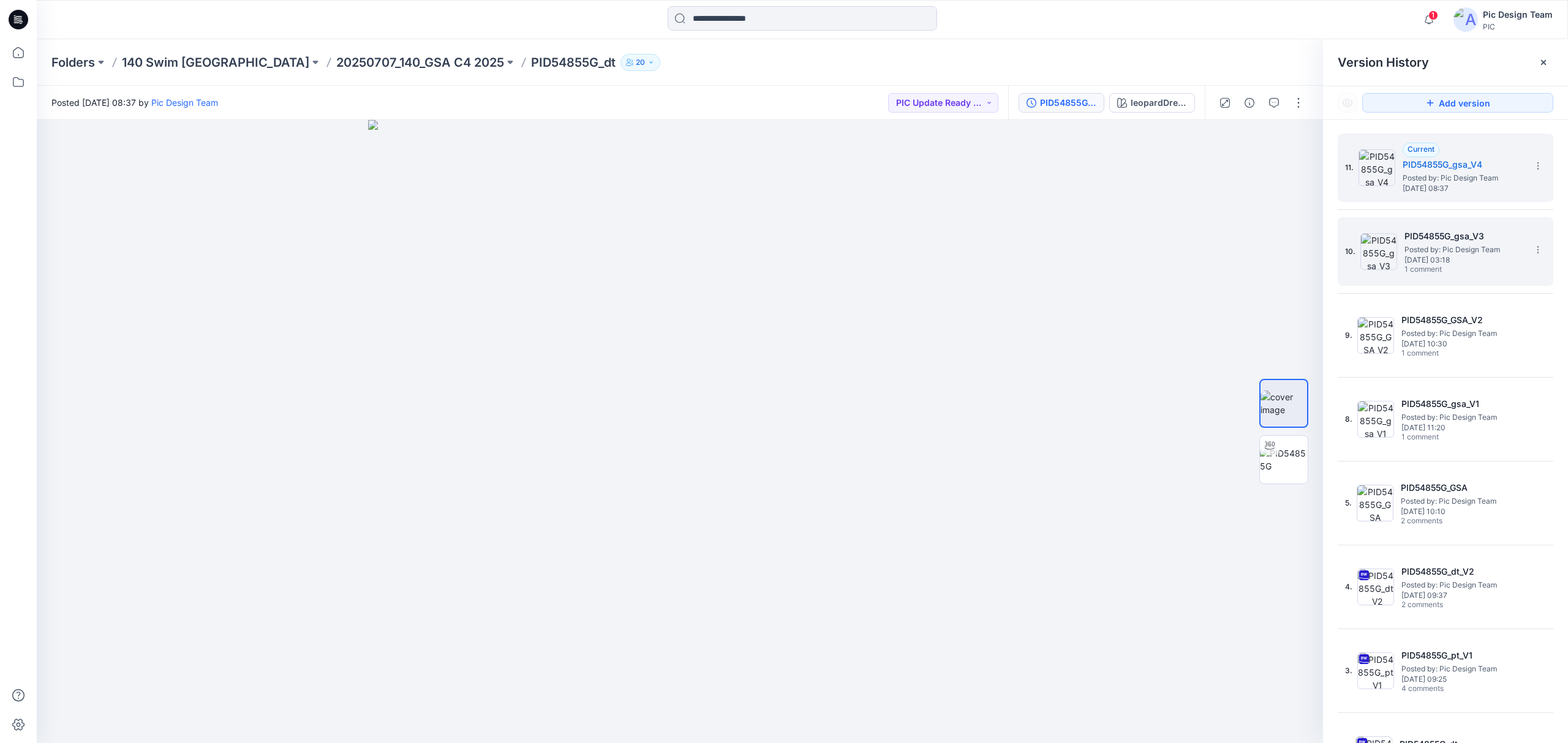
click at [1463, 248] on span "Posted by: Pic Design Team" at bounding box center [1465, 249] width 122 height 12
click at [1459, 186] on span "[DATE] 08:37" at bounding box center [1463, 188] width 122 height 8
drag, startPoint x: 1151, startPoint y: 396, endPoint x: 833, endPoint y: 470, distance: 326.5
click at [1301, 102] on button "button" at bounding box center [1298, 103] width 20 height 20
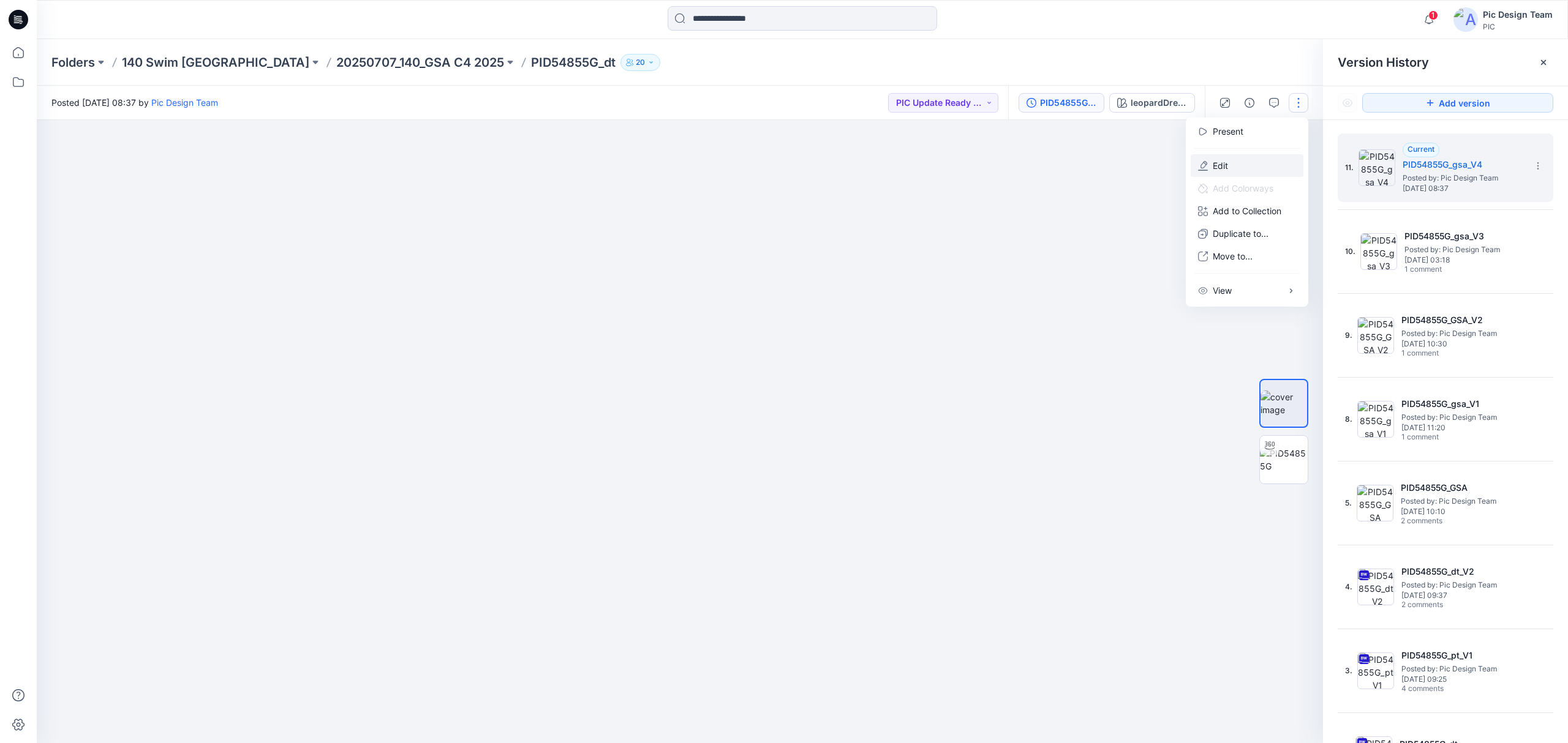
click at [1255, 170] on button "Edit" at bounding box center [1247, 165] width 112 height 23
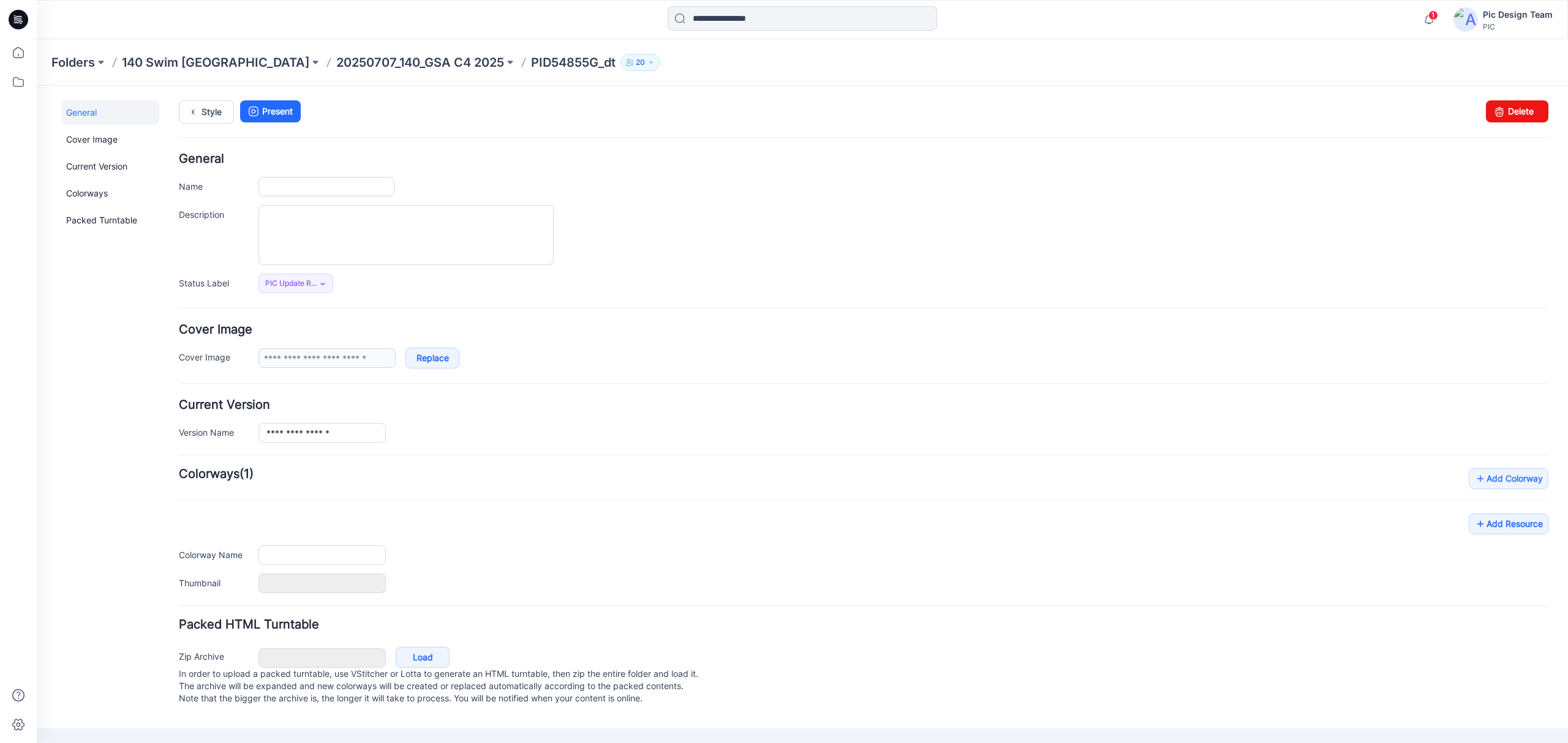
type input "**********"
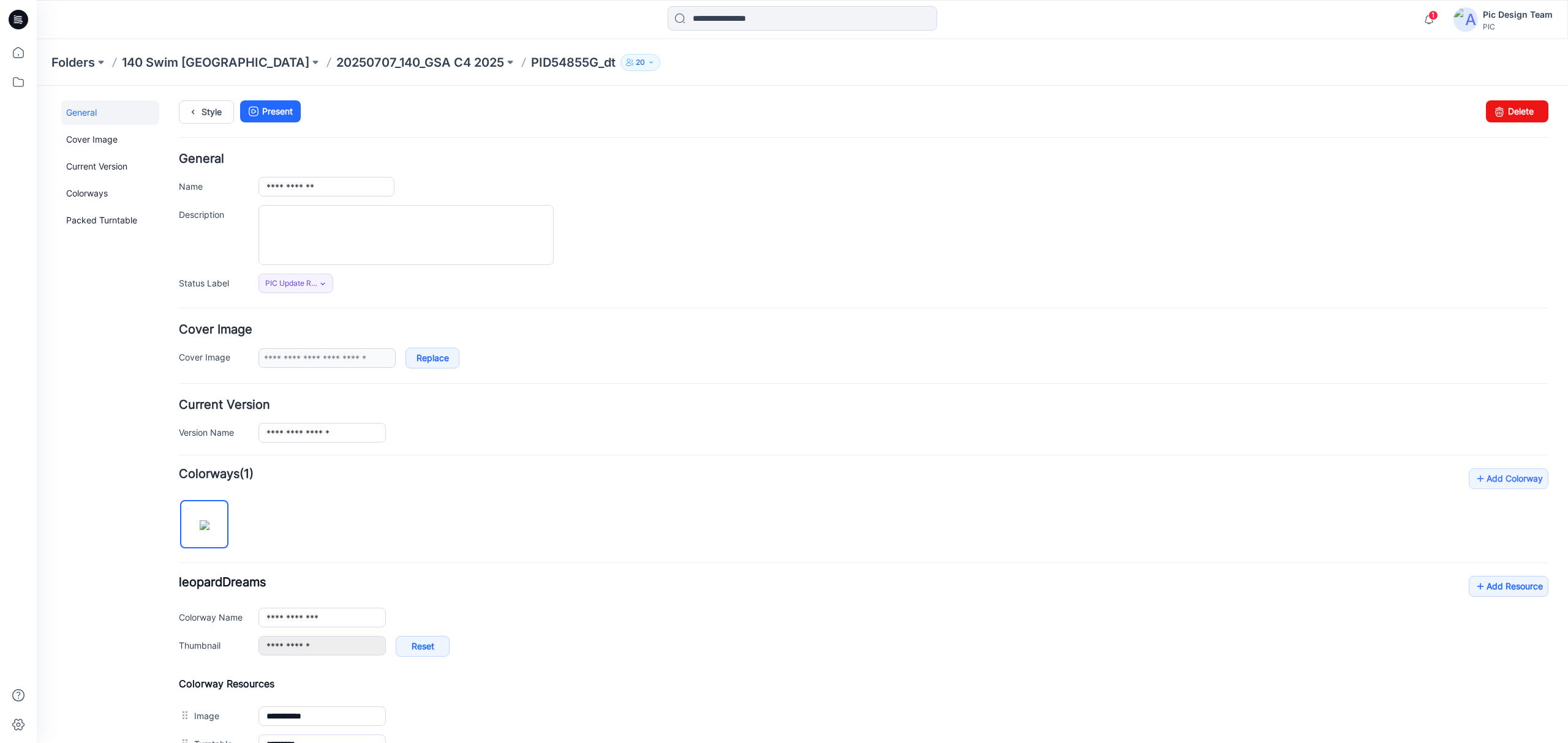
scroll to position [161, 0]
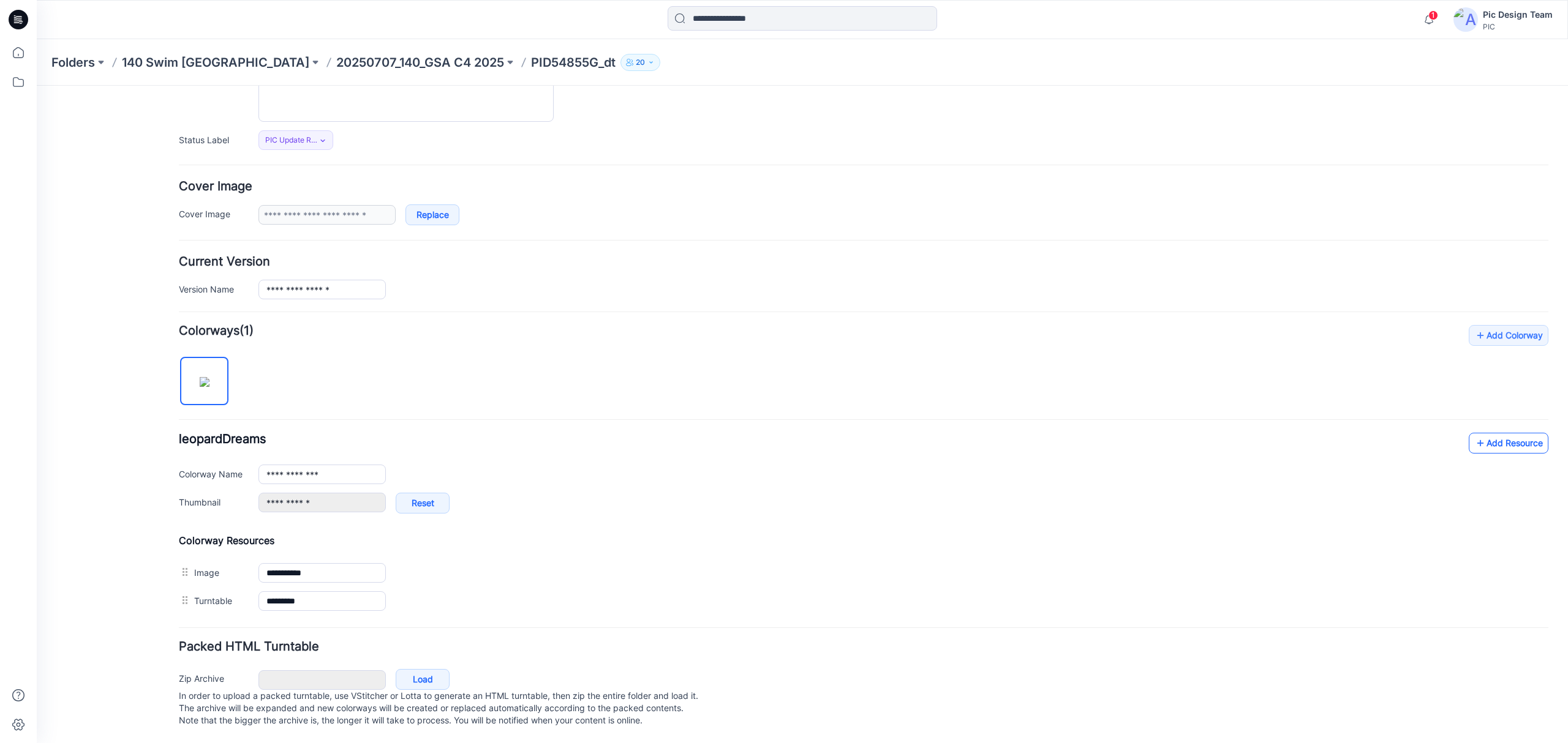
click at [1495, 433] on link "Add Resource" at bounding box center [1509, 443] width 80 height 21
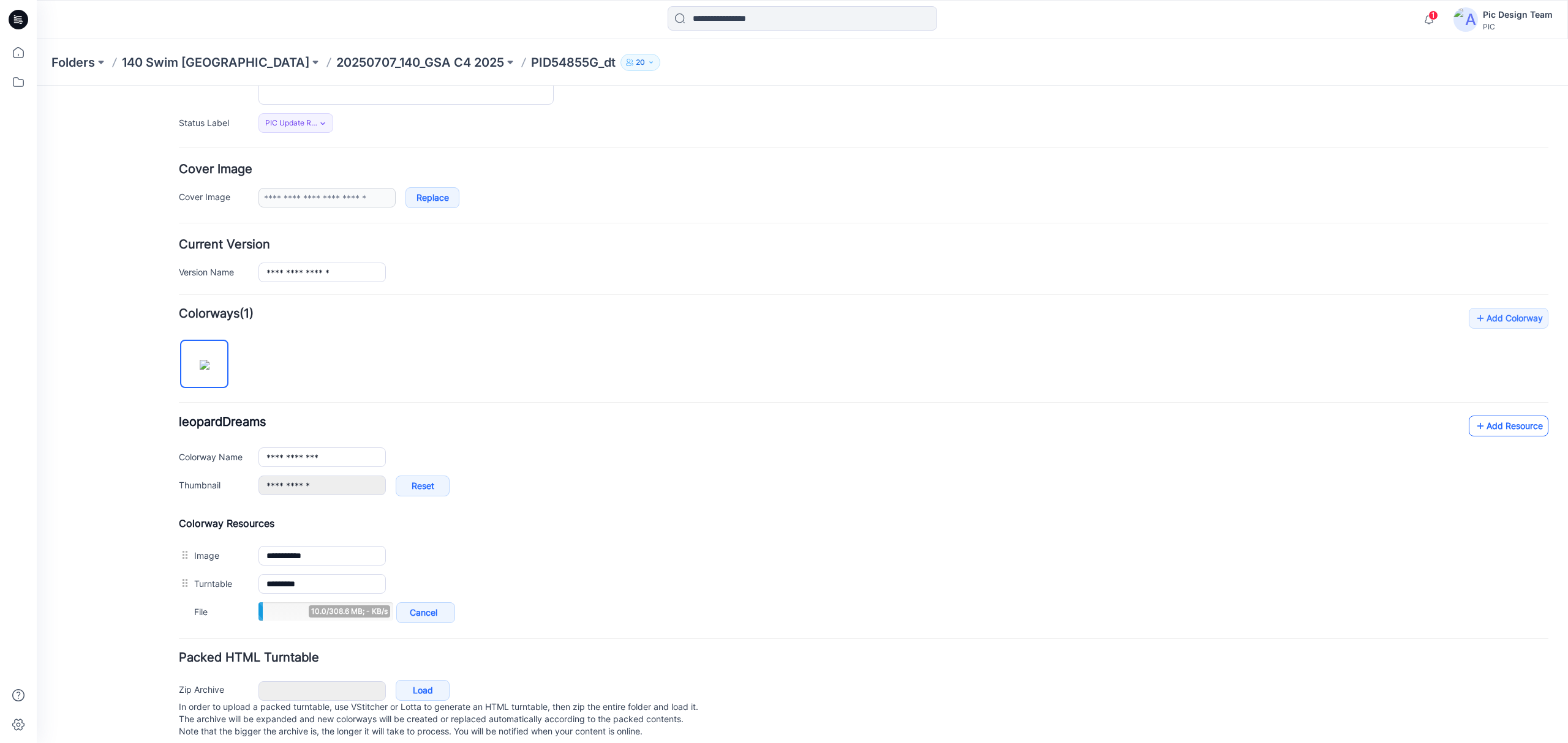
click at [1478, 435] on link "Add Resource" at bounding box center [1509, 426] width 80 height 21
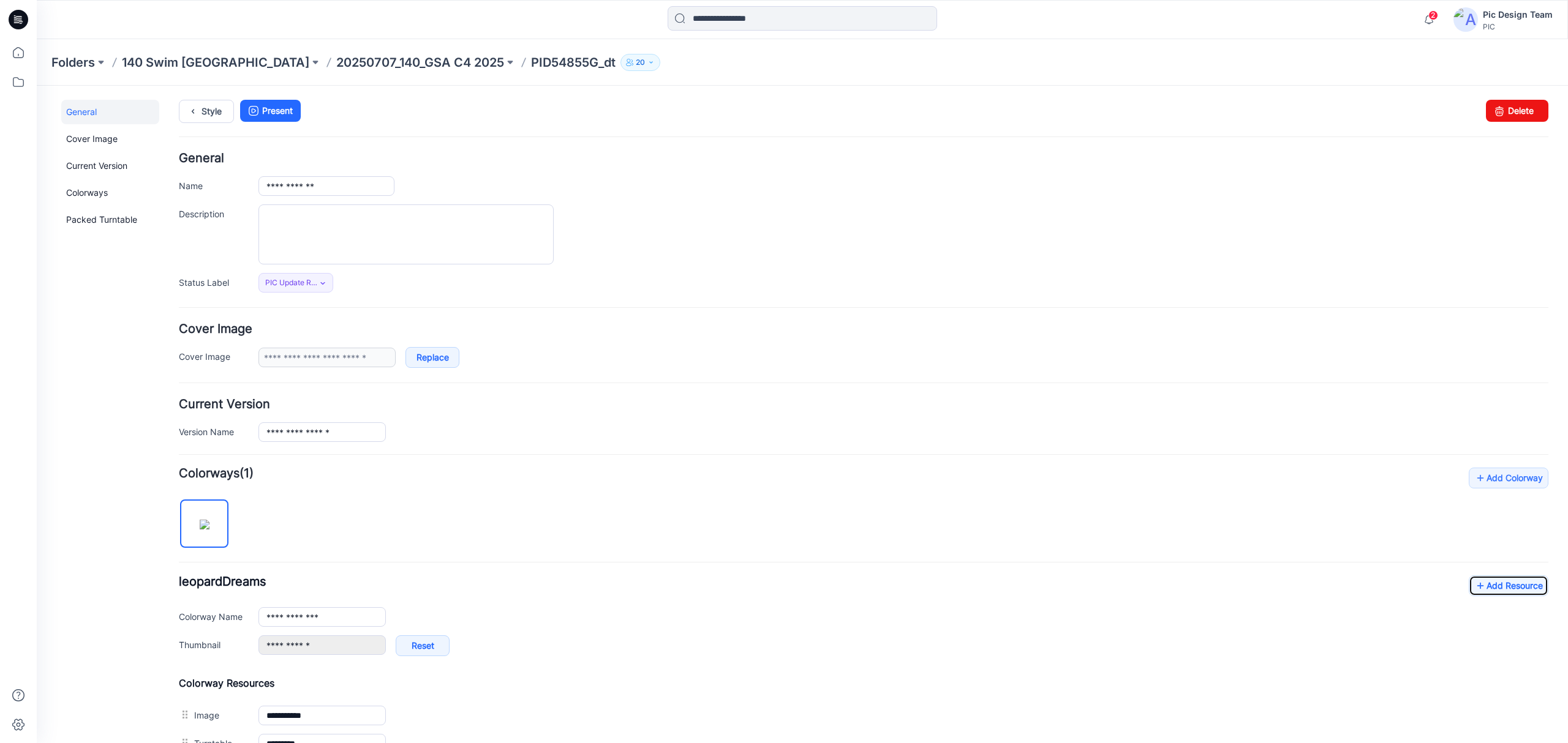
scroll to position [0, 0]
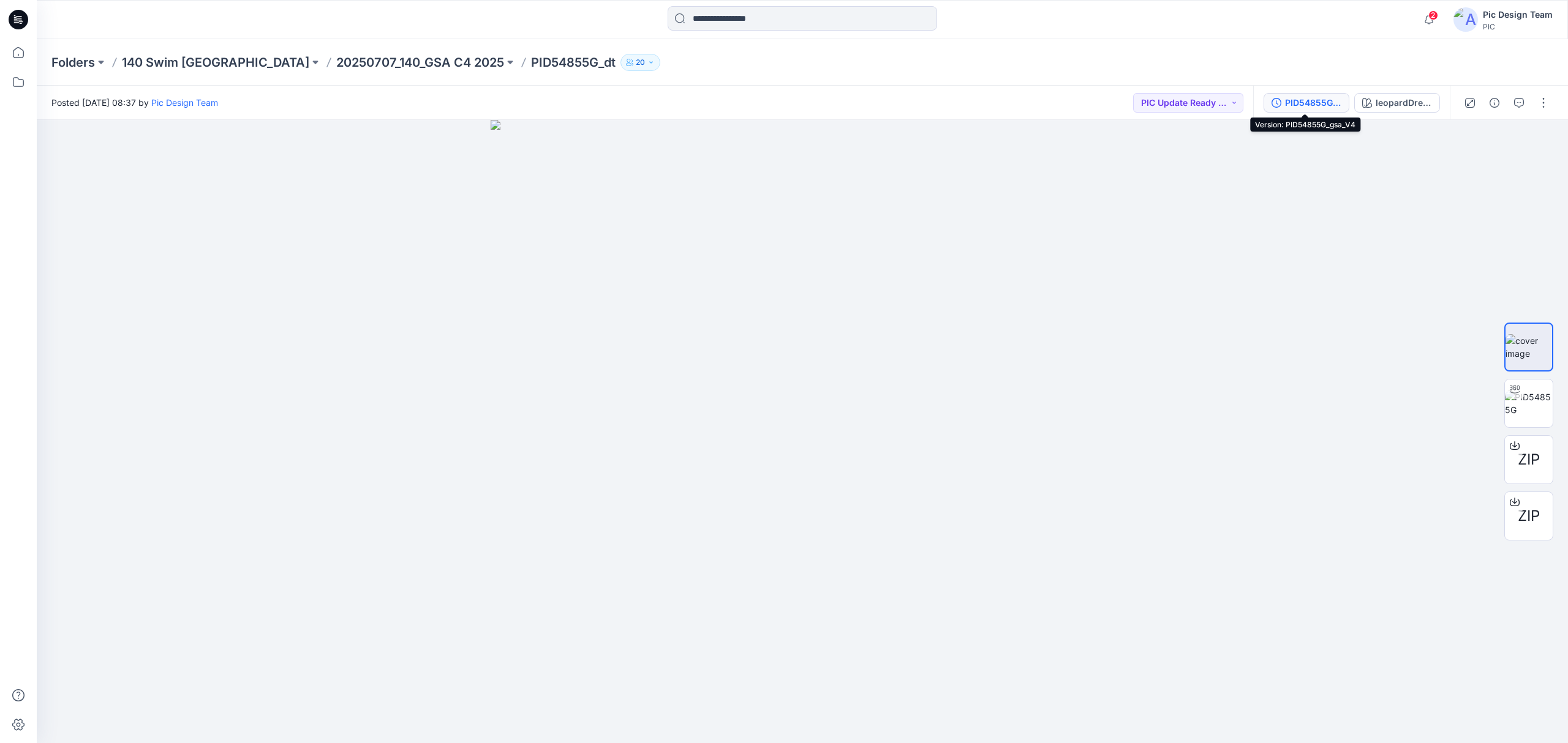
click at [1289, 98] on div "PID54855G_gsa_V4" at bounding box center [1313, 103] width 56 height 14
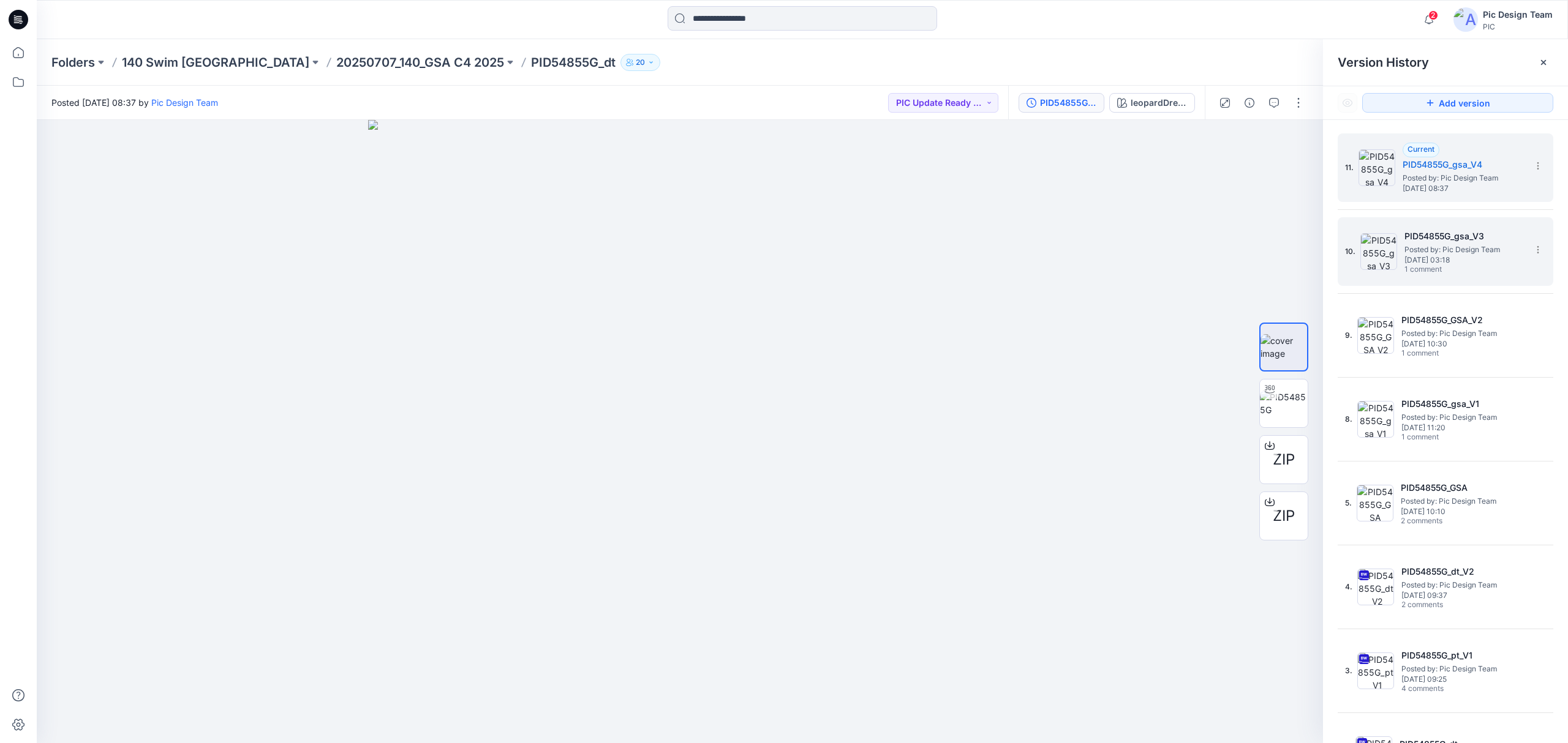
click at [1431, 240] on h5 "PID54855G_gsa_V3" at bounding box center [1465, 236] width 122 height 14
click at [1468, 169] on h5 "PID54855G_gsa_V4" at bounding box center [1463, 165] width 122 height 14
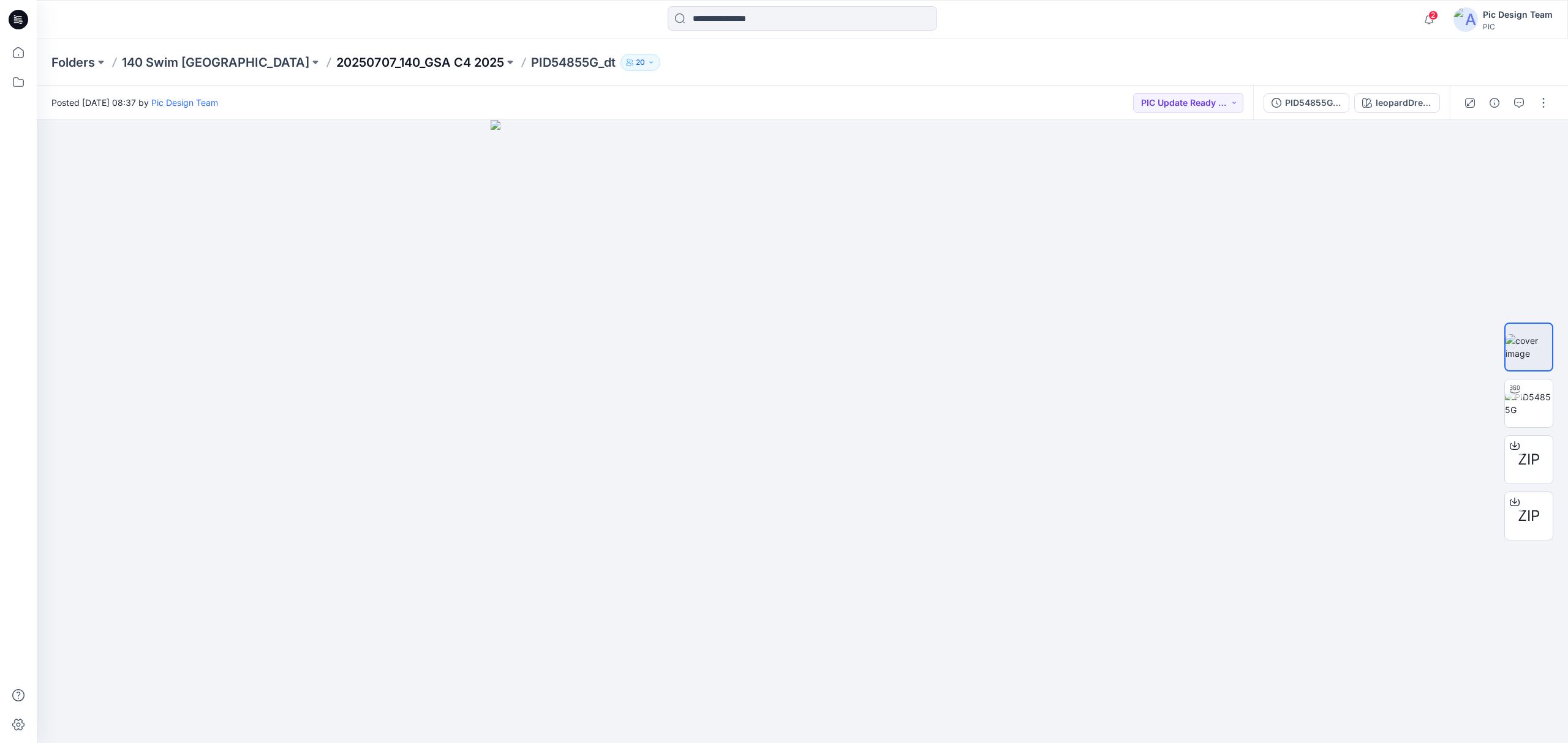
click at [368, 62] on p "20250707_140_GSA C4 2025" at bounding box center [420, 62] width 168 height 17
